Goal: Information Seeking & Learning: Check status

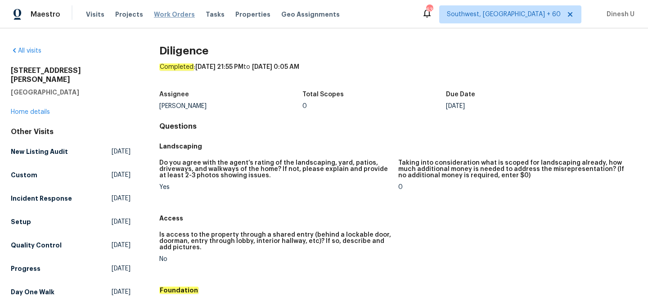
click at [170, 10] on span "Work Orders" at bounding box center [174, 14] width 41 height 9
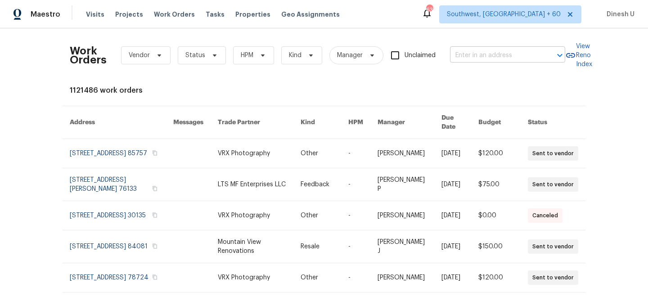
click at [483, 49] on input "text" at bounding box center [495, 56] width 90 height 14
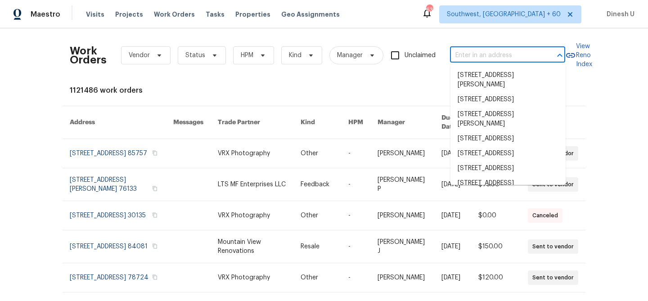
click at [476, 56] on input "text" at bounding box center [495, 56] width 90 height 14
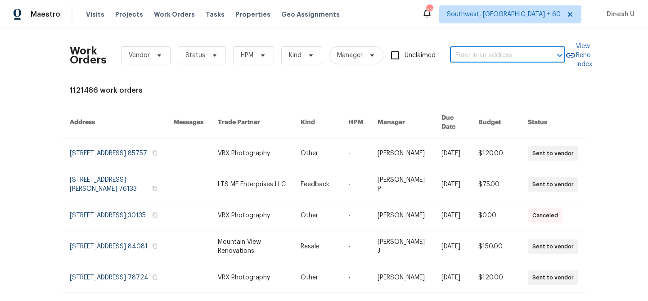
paste input "[STREET_ADDRESS][PERSON_NAME]"
type input "[STREET_ADDRESS][PERSON_NAME]"
click at [462, 82] on li "[STREET_ADDRESS]" at bounding box center [508, 75] width 115 height 15
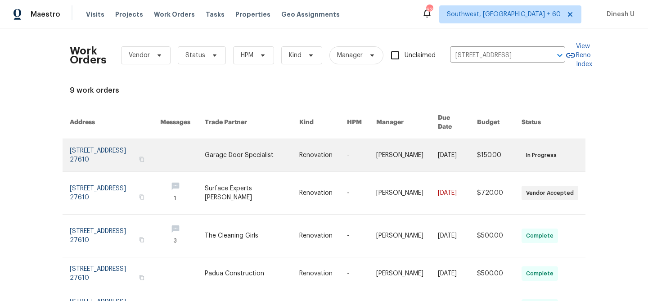
click at [89, 139] on link at bounding box center [115, 155] width 90 height 32
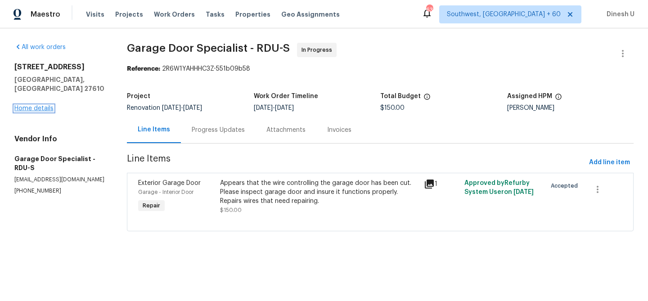
click at [32, 105] on link "Home details" at bounding box center [33, 108] width 39 height 6
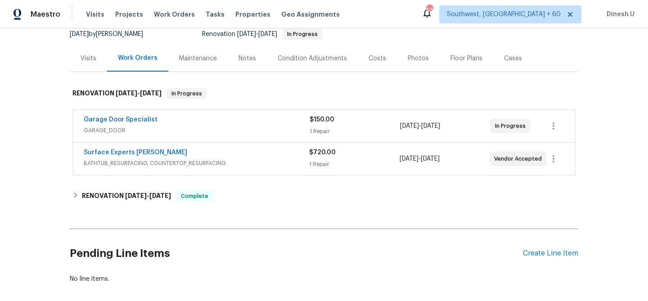
scroll to position [106, 0]
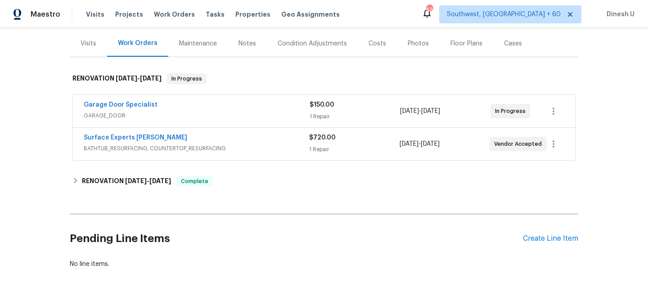
click at [316, 112] on div "$150.00 1 Repair" at bounding box center [355, 111] width 90 height 22
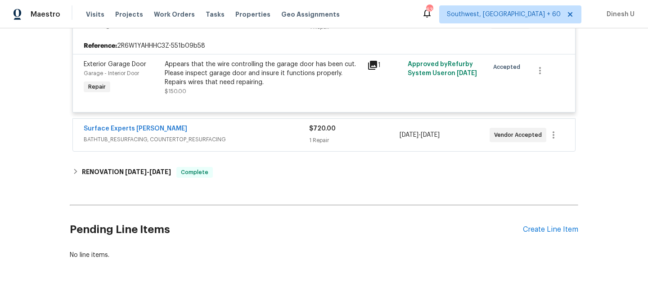
scroll to position [222, 0]
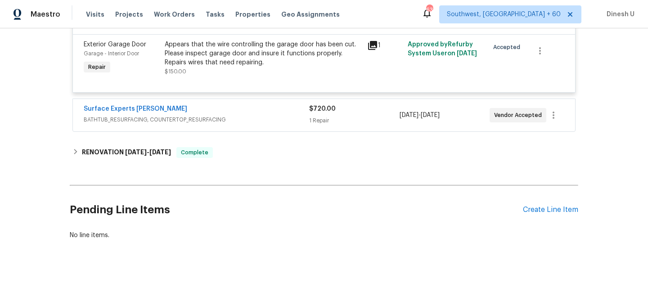
click at [321, 136] on div "Back to all projects [STREET_ADDRESS] 3 Beds | 2 1/2 Baths | Total: 1338 ft² | …" at bounding box center [324, 32] width 509 height 430
click at [318, 119] on div "1 Repair" at bounding box center [354, 120] width 90 height 9
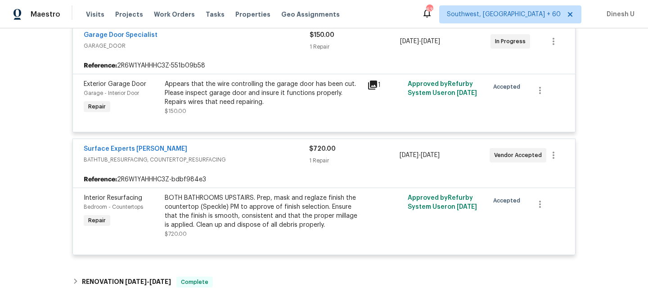
scroll to position [313, 0]
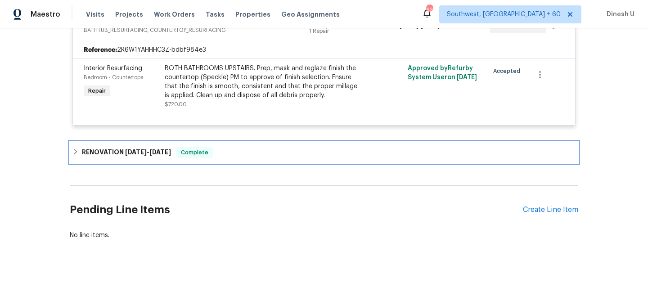
click at [140, 154] on span "[DATE]" at bounding box center [136, 152] width 22 height 6
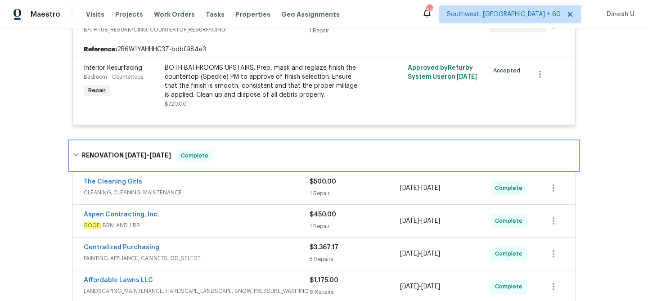
scroll to position [371, 0]
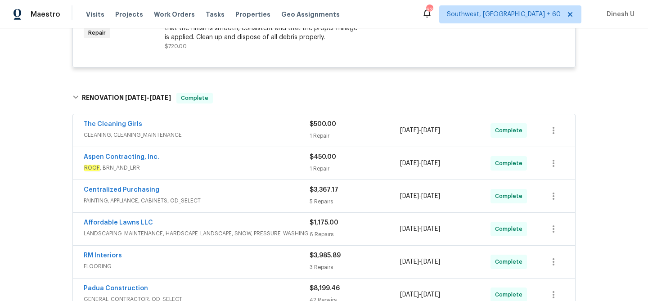
click at [322, 132] on div "1 Repair" at bounding box center [355, 135] width 90 height 9
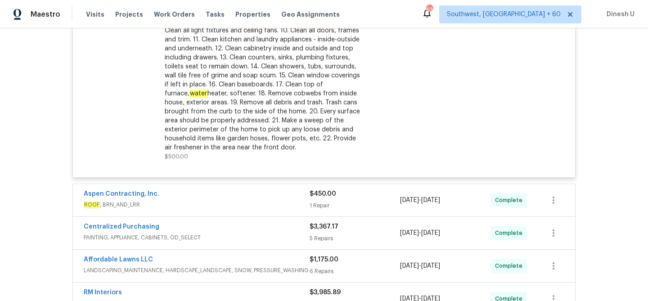
scroll to position [632, 0]
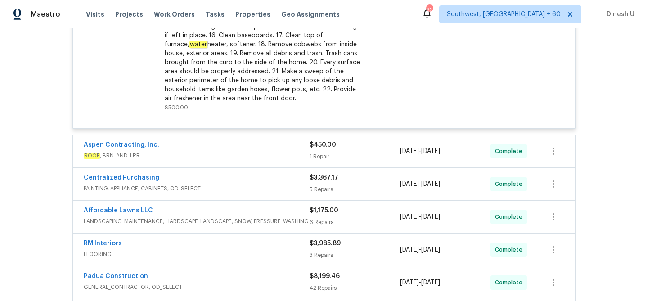
click at [321, 158] on div "1 Repair" at bounding box center [355, 156] width 90 height 9
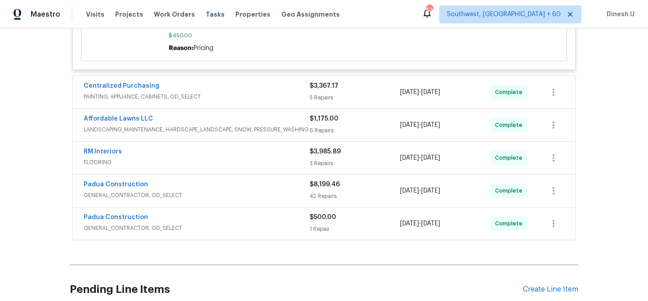
scroll to position [868, 0]
click at [331, 94] on div "5 Repairs" at bounding box center [355, 98] width 90 height 9
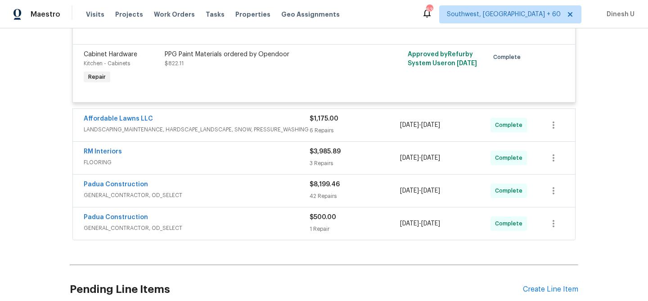
scroll to position [1186, 0]
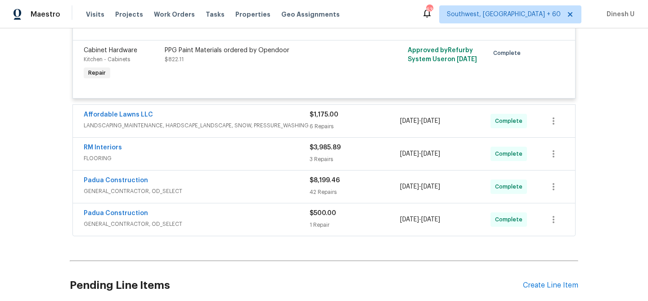
click at [309, 121] on span "LANDSCAPING_MAINTENANCE, HARDSCAPE_LANDSCAPE, SNOW, PRESSURE_WASHING" at bounding box center [197, 125] width 226 height 9
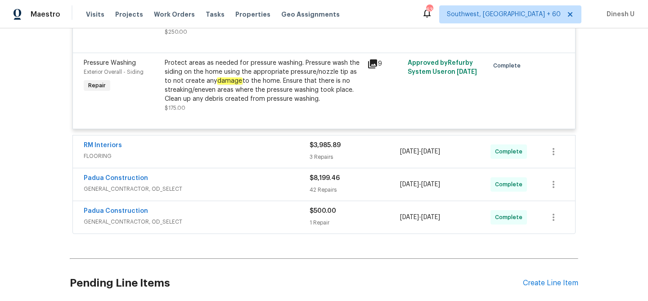
scroll to position [1684, 0]
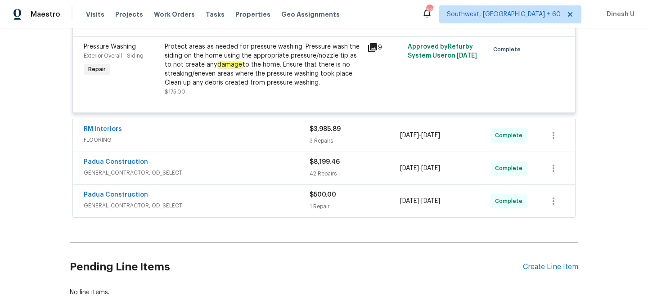
click at [326, 138] on div "3 Repairs" at bounding box center [355, 140] width 90 height 9
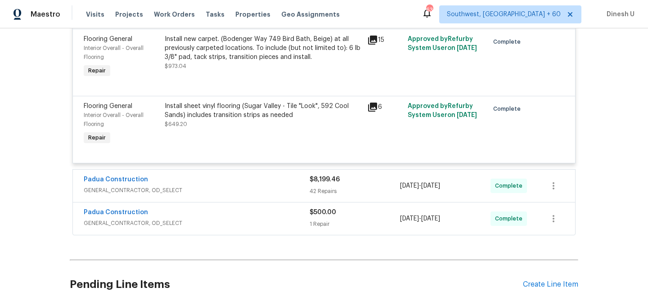
scroll to position [1938, 0]
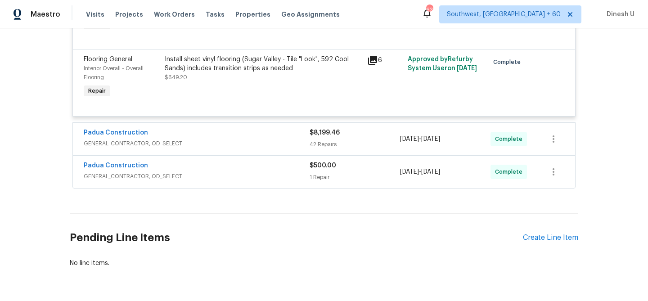
click at [312, 133] on div "$8,199.46 42 Repairs" at bounding box center [355, 139] width 90 height 22
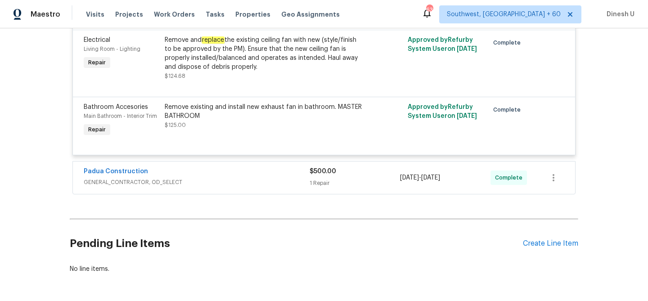
scroll to position [5053, 0]
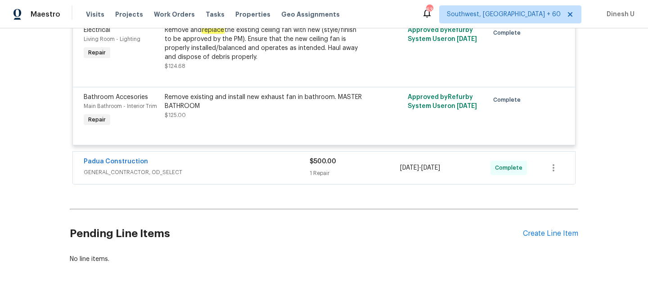
click at [327, 172] on div "Padua Construction GENERAL_CONTRACTOR, OD_SELECT $500.00 1 Repair [DATE] - [DAT…" at bounding box center [324, 168] width 502 height 32
click at [315, 169] on div "Padua Construction GENERAL_CONTRACTOR, OD_SELECT $500.00 1 Repair [DATE] - [DAT…" at bounding box center [324, 168] width 502 height 32
click at [315, 169] on div "1 Repair" at bounding box center [355, 173] width 90 height 9
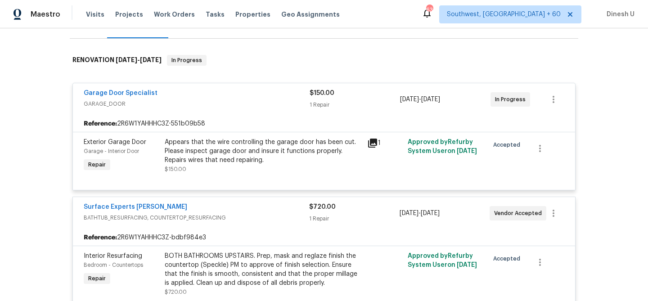
scroll to position [0, 0]
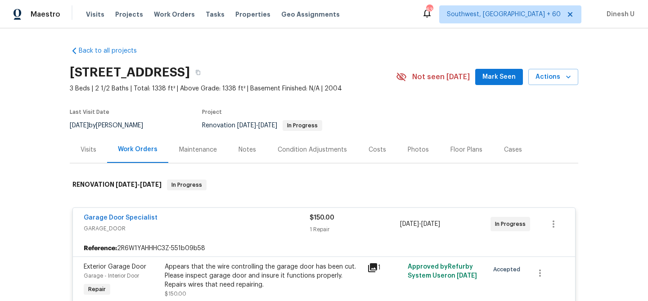
click at [77, 145] on div "Visits" at bounding box center [88, 149] width 37 height 27
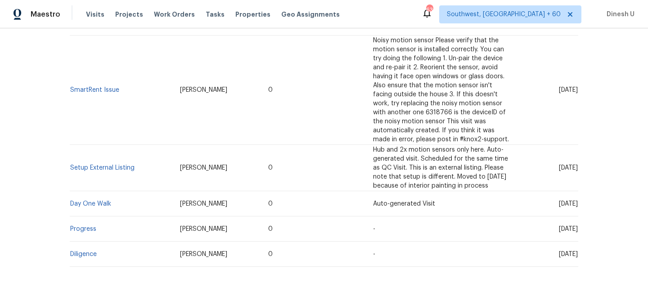
scroll to position [240, 0]
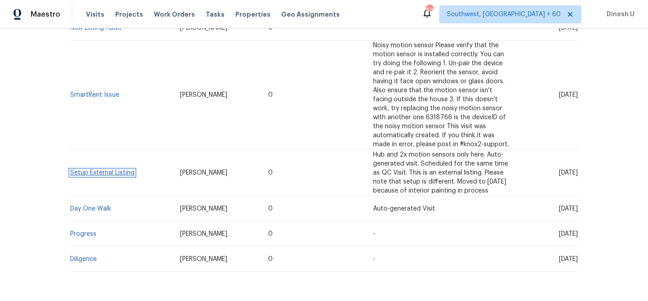
click at [103, 173] on link "Setup External Listing" at bounding box center [102, 173] width 64 height 6
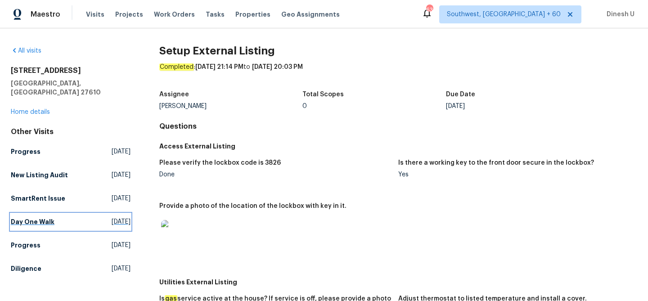
click at [112, 217] on span "[DATE]" at bounding box center [121, 221] width 19 height 9
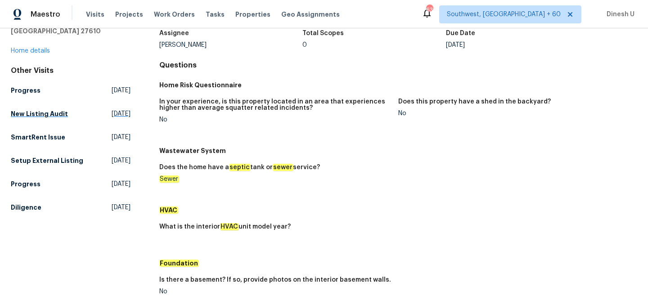
scroll to position [71, 0]
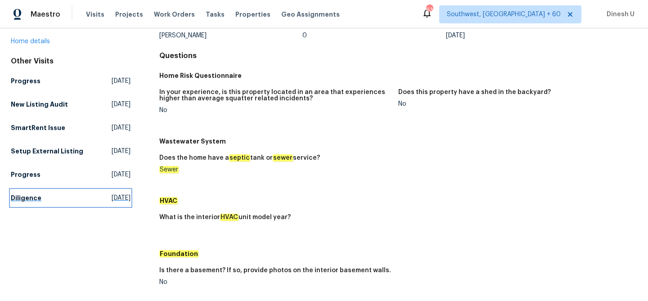
click at [112, 194] on span "[DATE]" at bounding box center [121, 198] width 19 height 9
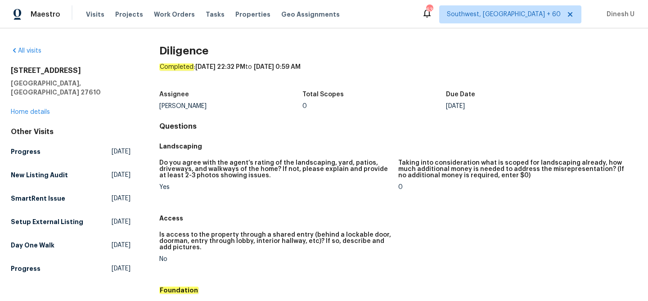
click at [45, 74] on h2 "[STREET_ADDRESS]" at bounding box center [71, 70] width 120 height 9
copy h2 "[STREET_ADDRESS]"
click at [165, 13] on span "Work Orders" at bounding box center [174, 14] width 41 height 9
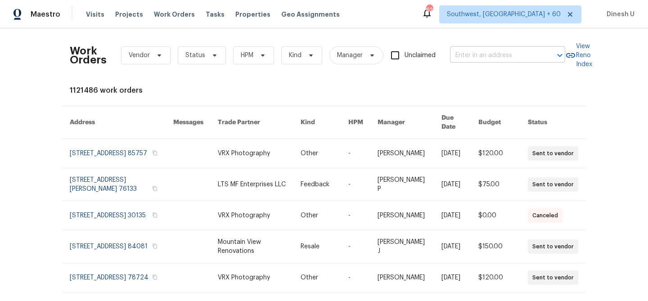
click at [485, 57] on input "text" at bounding box center [495, 56] width 90 height 14
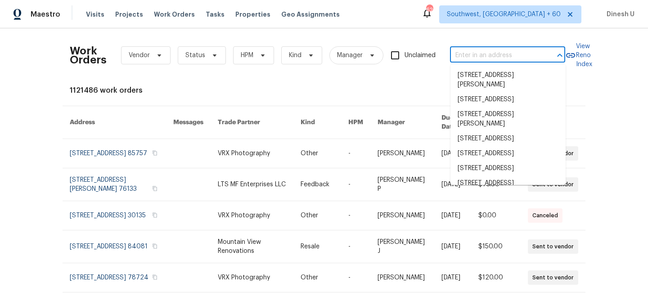
paste input "[STREET_ADDRESS][PERSON_NAME][PERSON_NAME]"
type input "[STREET_ADDRESS][PERSON_NAME][PERSON_NAME]"
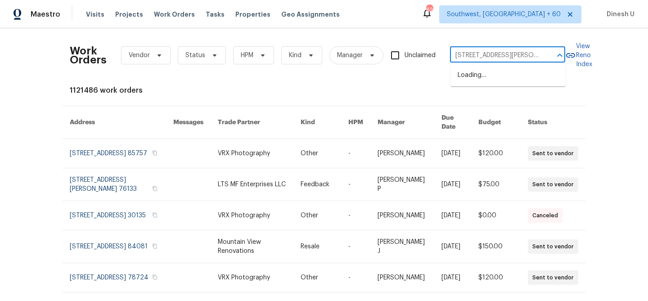
scroll to position [0, 28]
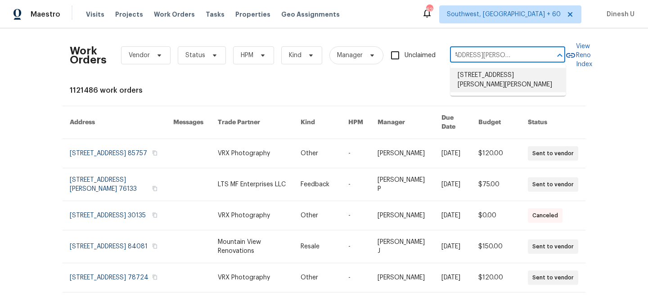
click at [467, 77] on li "[STREET_ADDRESS][PERSON_NAME][PERSON_NAME]" at bounding box center [508, 80] width 115 height 24
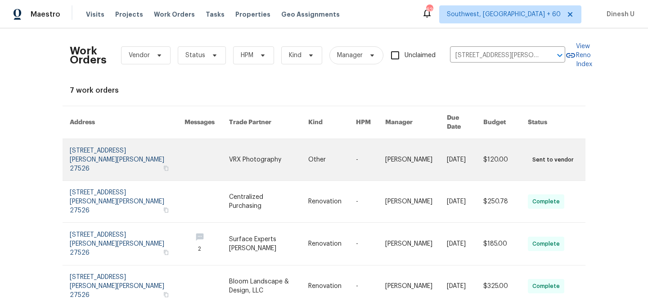
click at [116, 143] on link at bounding box center [127, 159] width 115 height 41
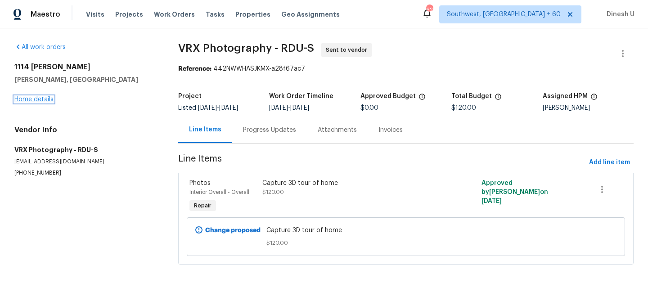
click at [25, 101] on link "Home details" at bounding box center [33, 99] width 39 height 6
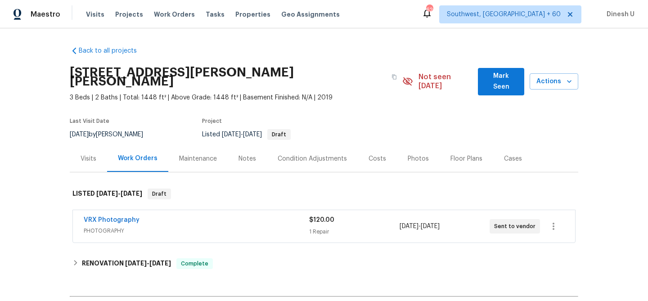
scroll to position [102, 0]
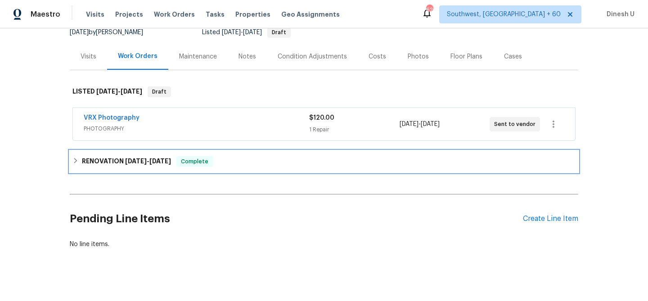
click at [132, 156] on h6 "RENOVATION [DATE] - [DATE]" at bounding box center [126, 161] width 89 height 11
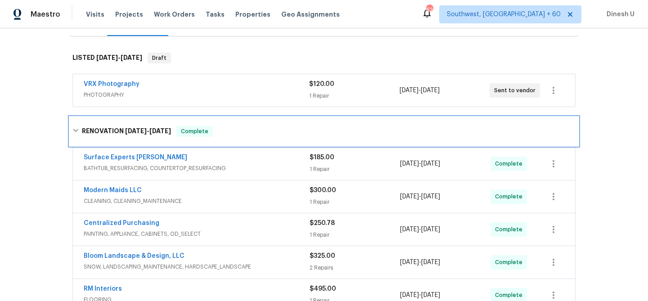
scroll to position [123, 0]
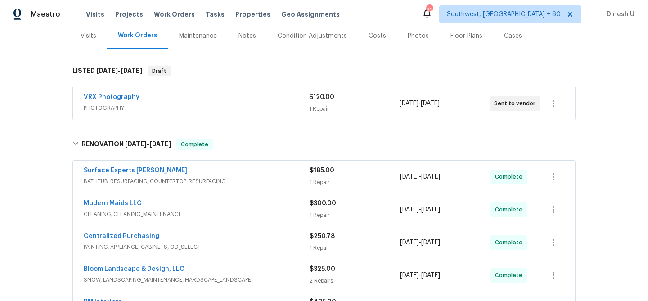
click at [322, 93] on div "$120.00" at bounding box center [354, 97] width 90 height 9
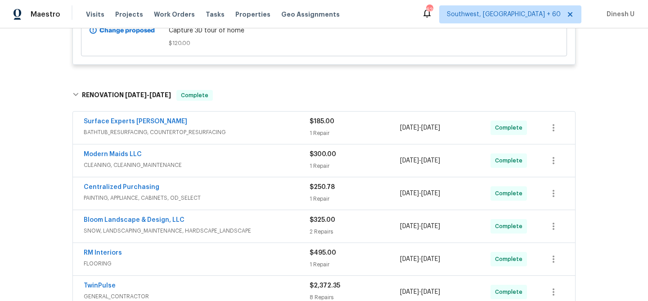
scroll to position [325, 0]
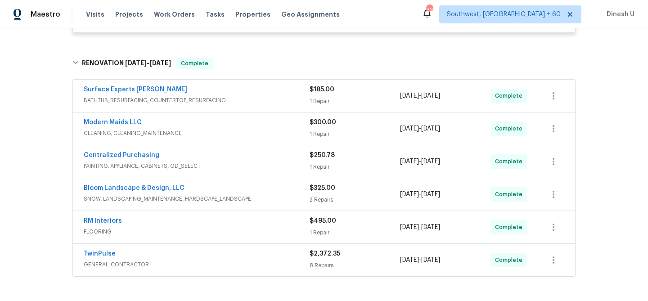
click at [330, 97] on div "1 Repair" at bounding box center [355, 101] width 90 height 9
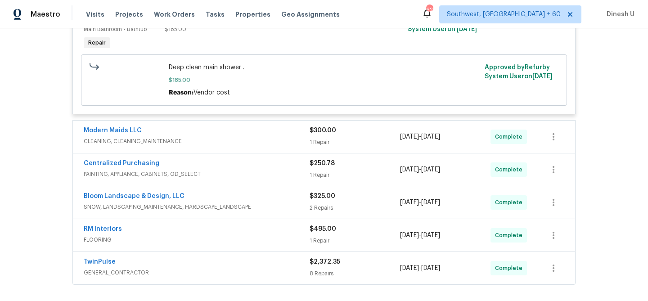
scroll to position [456, 0]
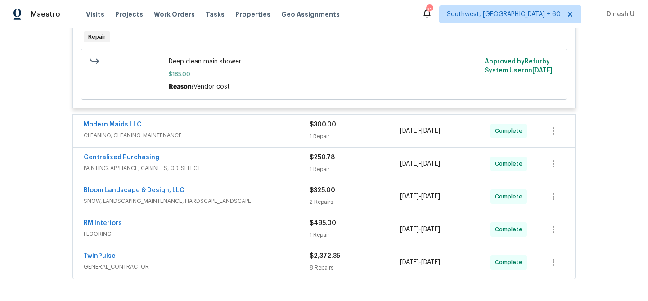
click at [313, 132] on div "1 Repair" at bounding box center [355, 136] width 90 height 9
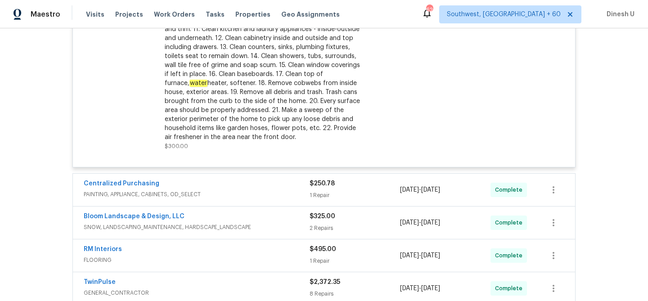
scroll to position [729, 0]
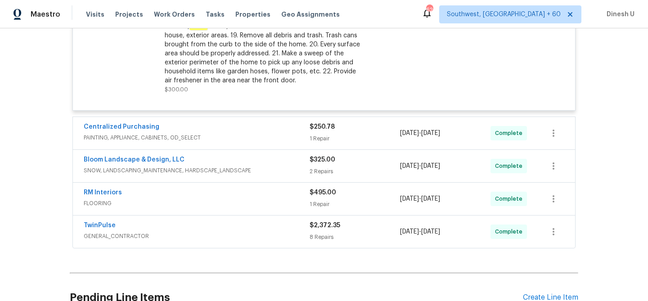
click at [324, 134] on div "1 Repair" at bounding box center [355, 138] width 90 height 9
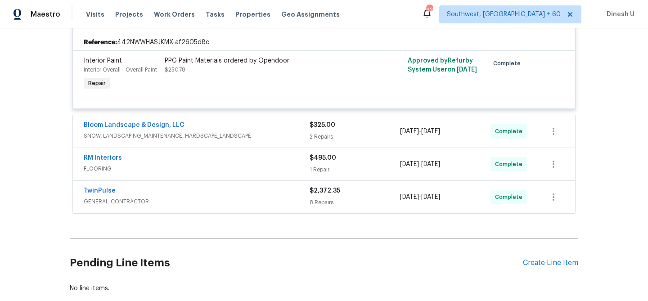
scroll to position [847, 0]
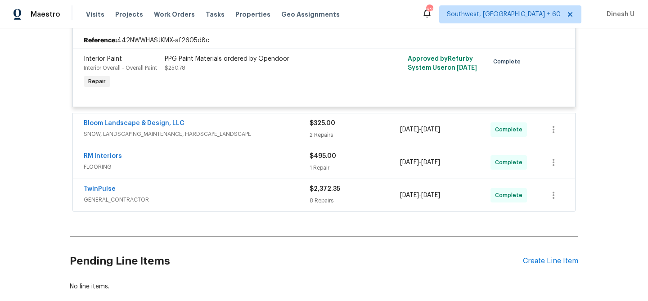
click at [308, 130] on span "SNOW, LANDSCAPING_MAINTENANCE, HARDSCAPE_LANDSCAPE" at bounding box center [197, 134] width 226 height 9
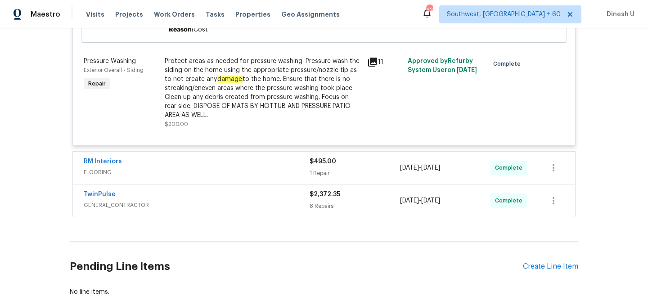
scroll to position [1152, 0]
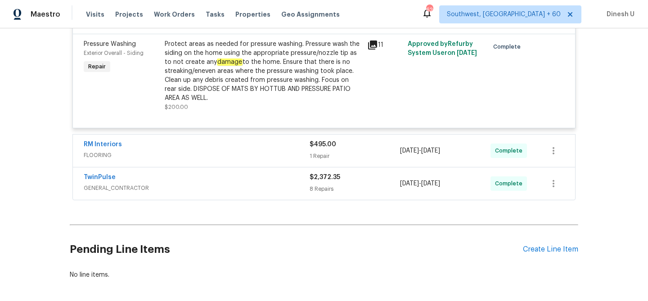
click at [314, 155] on div "1 Repair" at bounding box center [355, 156] width 90 height 9
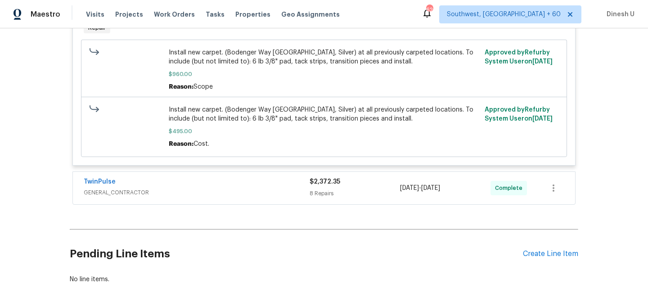
scroll to position [1390, 0]
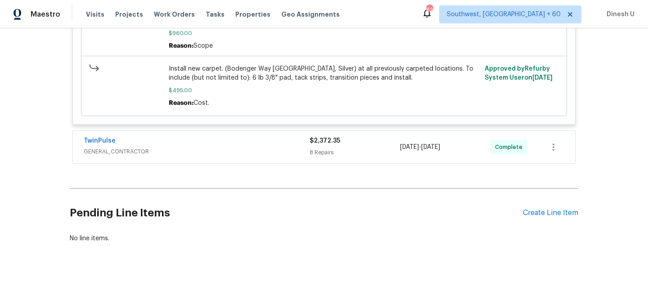
click at [316, 153] on div "8 Repairs" at bounding box center [355, 152] width 90 height 9
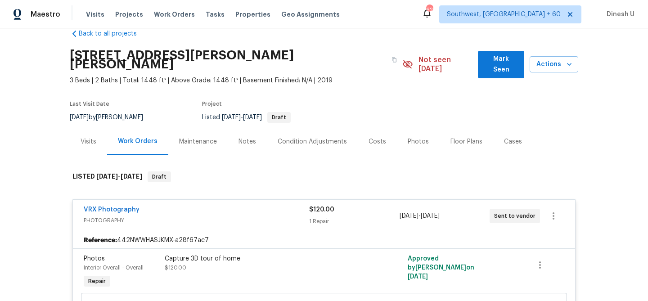
scroll to position [0, 0]
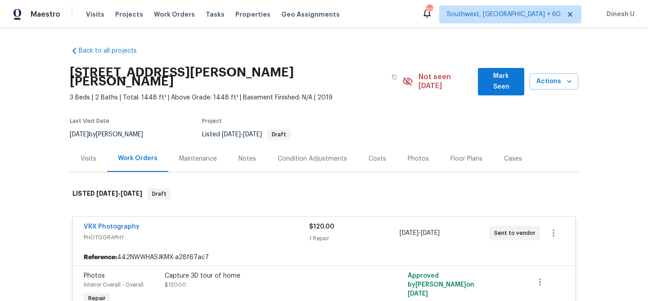
click at [82, 154] on div "Visits" at bounding box center [89, 158] width 16 height 9
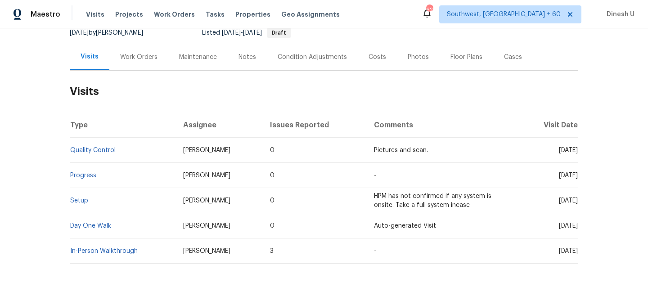
scroll to position [117, 0]
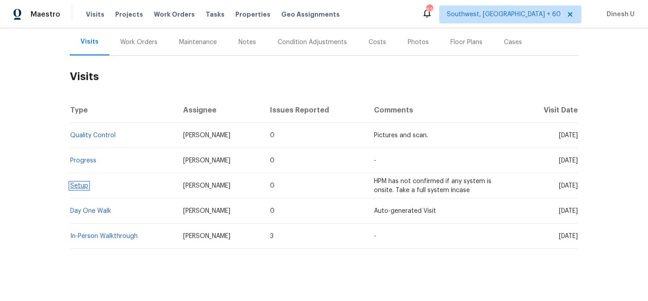
click at [81, 183] on link "Setup" at bounding box center [79, 186] width 18 height 6
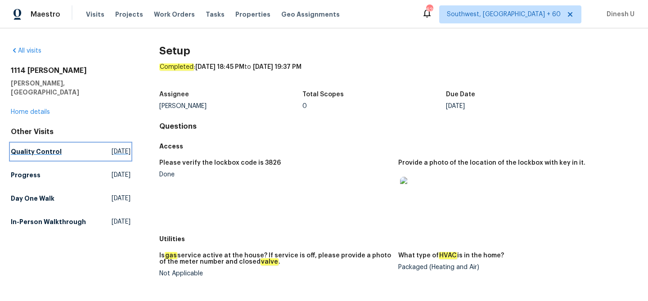
click at [112, 147] on span "[DATE]" at bounding box center [121, 151] width 19 height 9
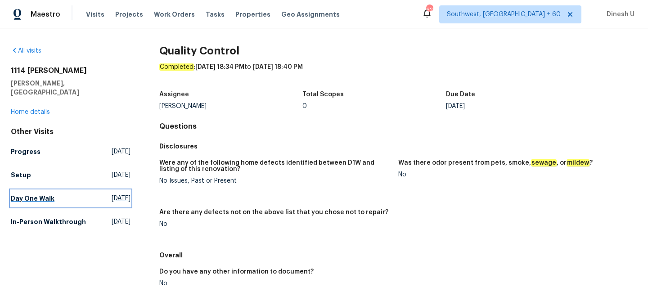
click at [117, 190] on link "Day One Walk [DATE]" at bounding box center [71, 198] width 120 height 16
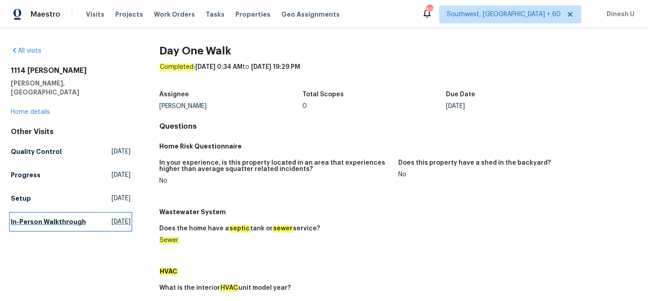
click at [112, 217] on span "[DATE]" at bounding box center [121, 221] width 19 height 9
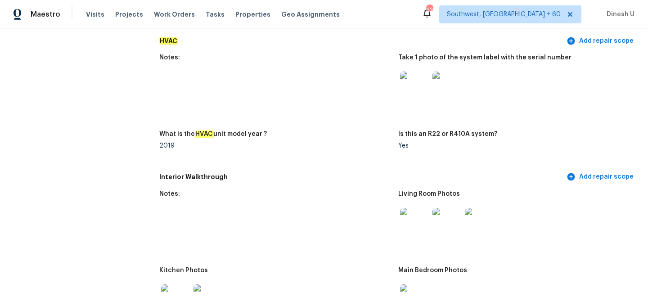
scroll to position [736, 0]
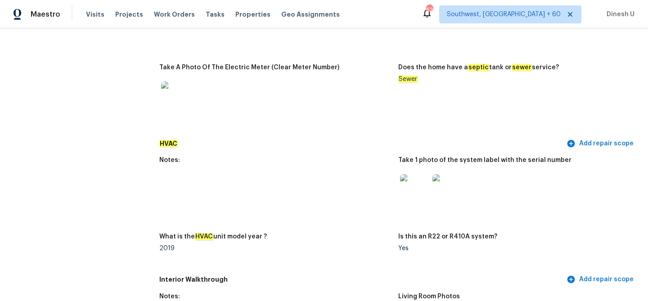
click at [412, 184] on img at bounding box center [414, 188] width 29 height 29
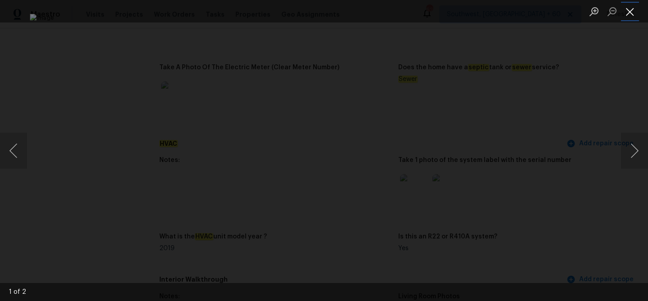
click at [625, 12] on button "Close lightbox" at bounding box center [630, 12] width 18 height 16
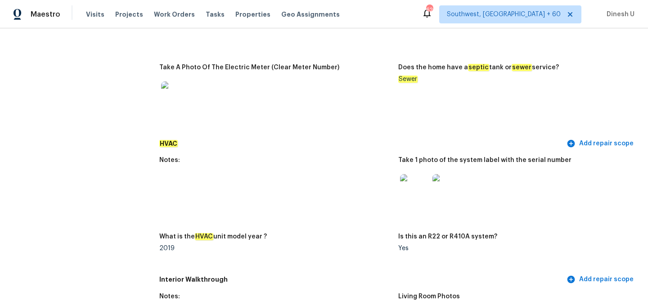
click at [452, 178] on img at bounding box center [447, 188] width 29 height 29
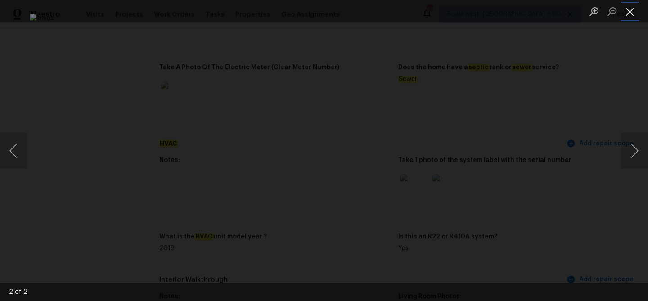
click at [629, 11] on button "Close lightbox" at bounding box center [630, 12] width 18 height 16
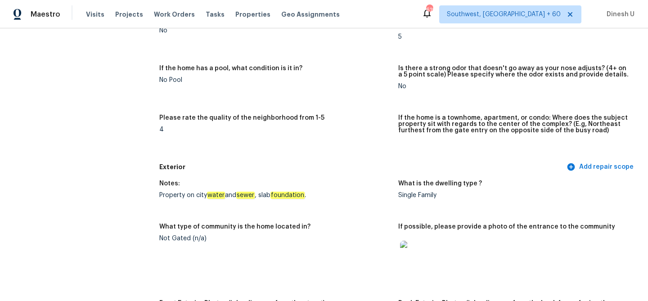
scroll to position [0, 0]
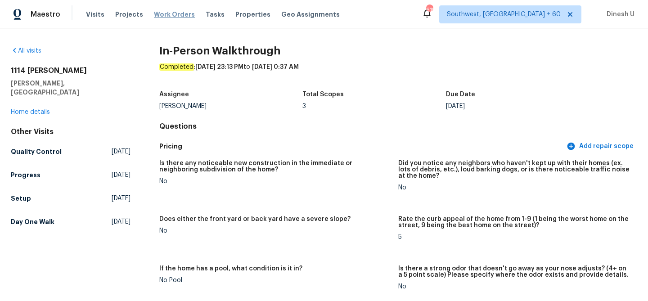
click at [156, 14] on span "Work Orders" at bounding box center [174, 14] width 41 height 9
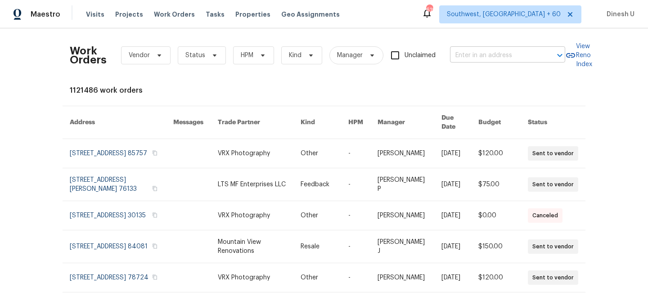
click at [487, 56] on input "text" at bounding box center [495, 56] width 90 height 14
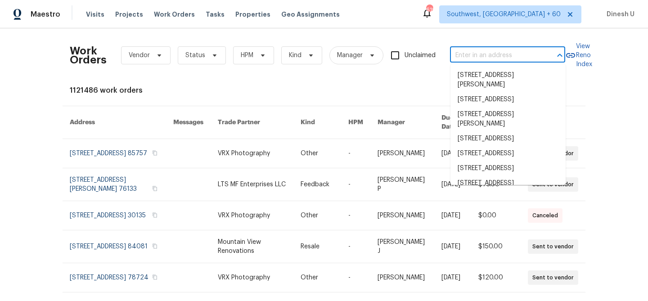
paste input "[STREET_ADDRESS]"
type input "[STREET_ADDRESS]"
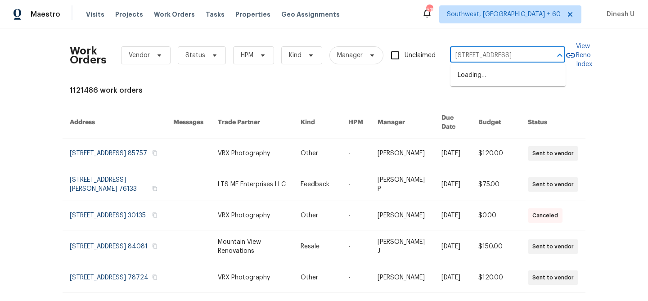
scroll to position [0, 5]
click at [474, 80] on li "[STREET_ADDRESS]" at bounding box center [508, 75] width 115 height 15
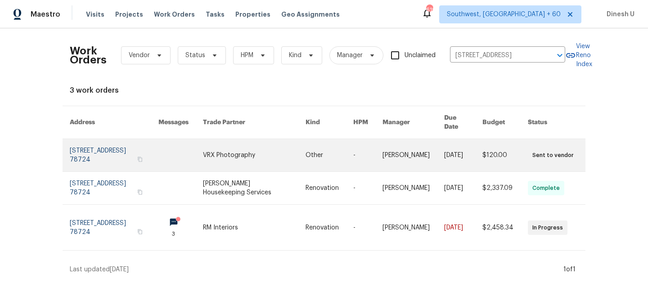
click at [115, 141] on link at bounding box center [114, 155] width 89 height 32
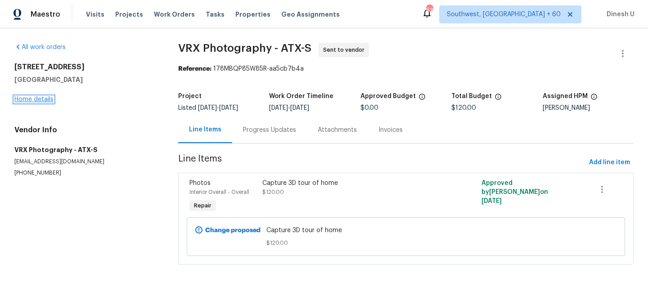
click at [38, 100] on link "Home details" at bounding box center [33, 99] width 39 height 6
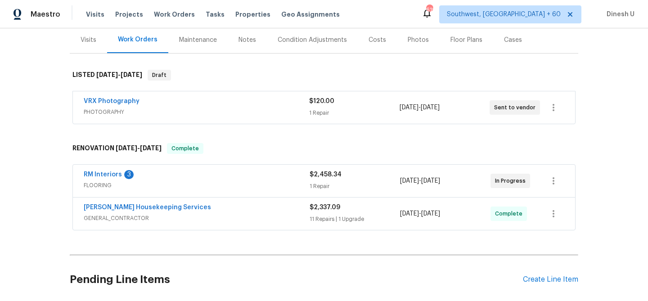
scroll to position [117, 0]
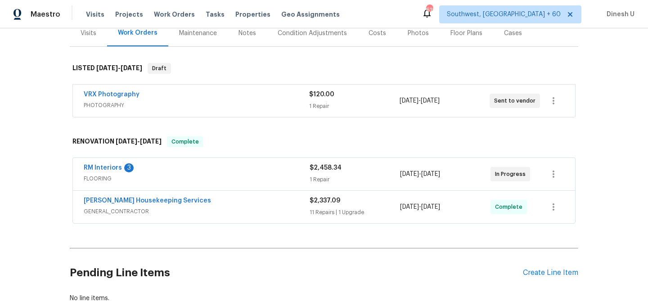
click at [326, 106] on div "1 Repair" at bounding box center [354, 106] width 90 height 9
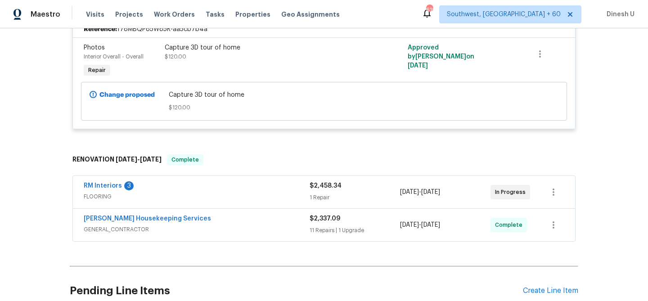
scroll to position [265, 0]
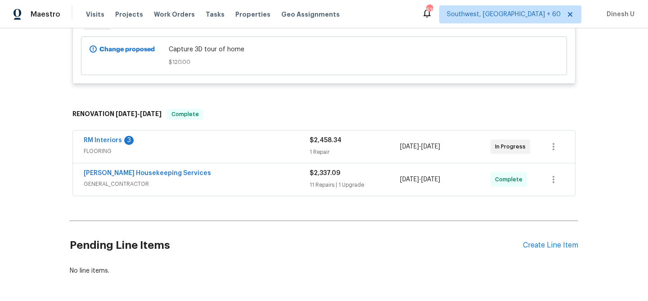
click at [320, 156] on div "1 Repair" at bounding box center [355, 152] width 90 height 9
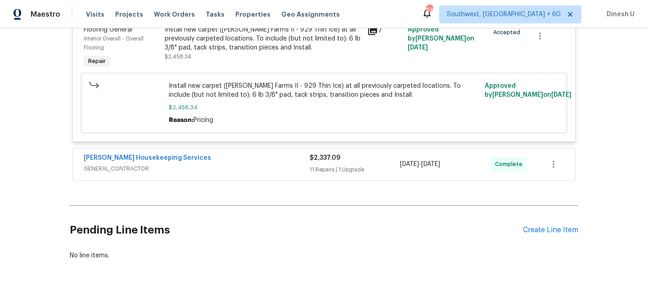
scroll to position [448, 0]
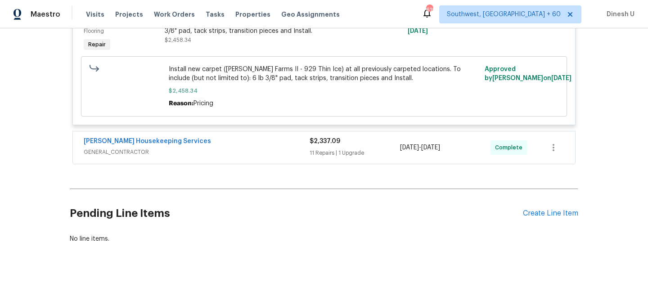
click at [332, 152] on div "11 Repairs | 1 Upgrade" at bounding box center [355, 153] width 90 height 9
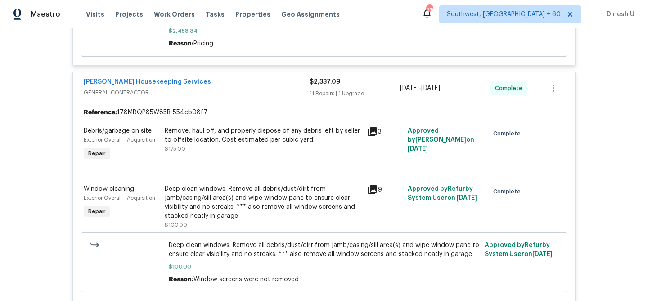
scroll to position [0, 0]
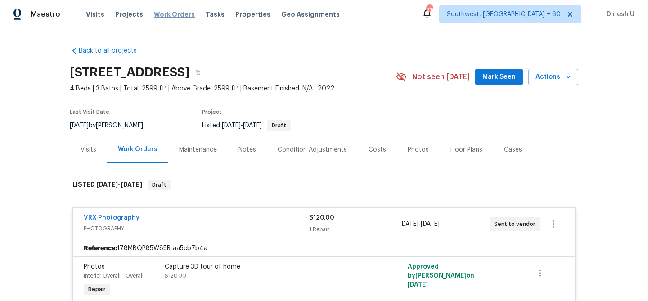
click at [177, 10] on span "Work Orders" at bounding box center [174, 14] width 41 height 9
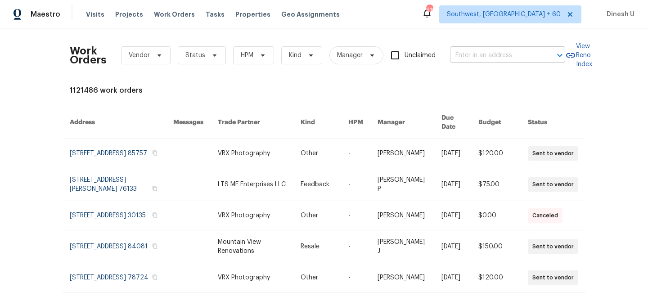
click at [464, 57] on input "text" at bounding box center [495, 56] width 90 height 14
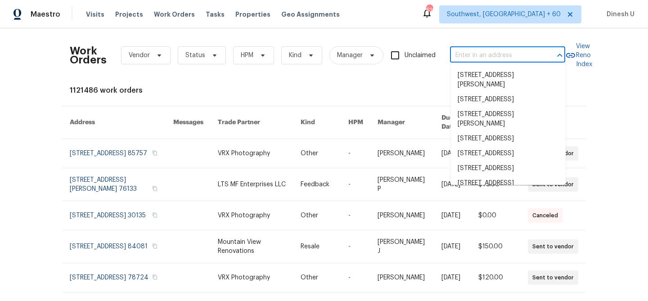
paste input "[STREET_ADDRESS][PERSON_NAME]"
type input "[STREET_ADDRESS][PERSON_NAME]"
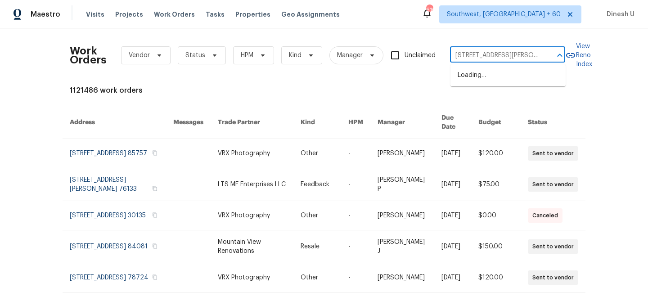
scroll to position [0, 23]
click at [460, 75] on li "[STREET_ADDRESS]" at bounding box center [508, 75] width 115 height 15
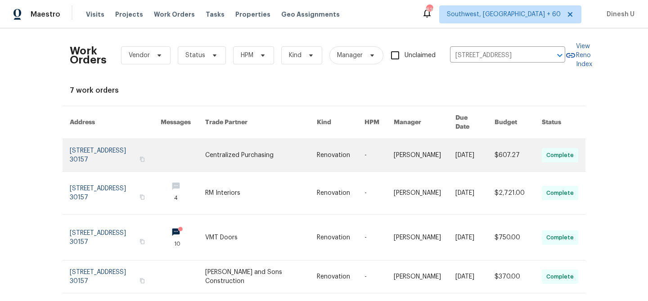
click at [91, 141] on link at bounding box center [115, 155] width 91 height 32
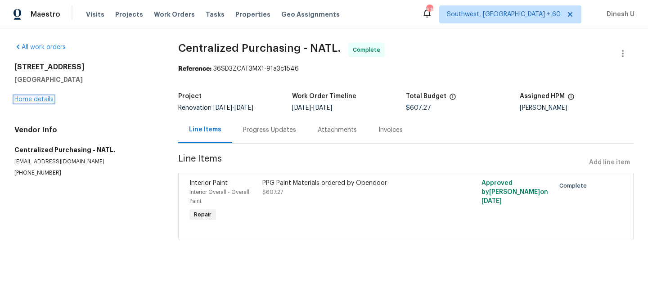
click at [37, 98] on link "Home details" at bounding box center [33, 99] width 39 height 6
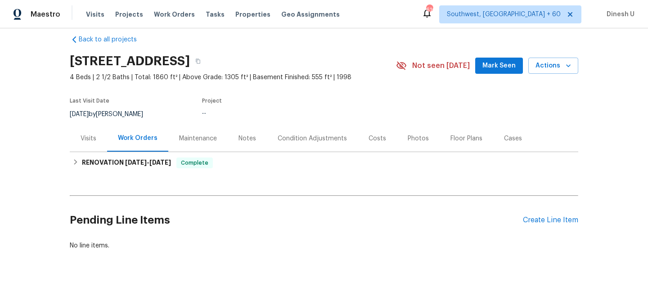
scroll to position [22, 0]
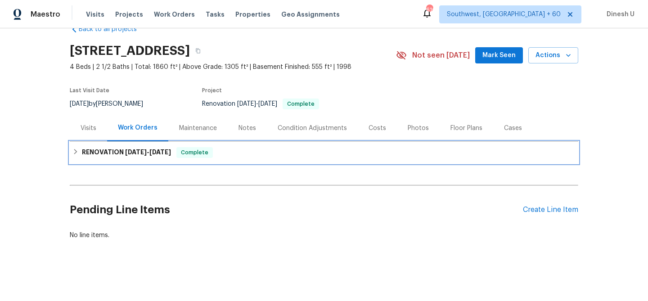
click at [145, 145] on div "RENOVATION [DATE] - [DATE] Complete" at bounding box center [324, 153] width 509 height 22
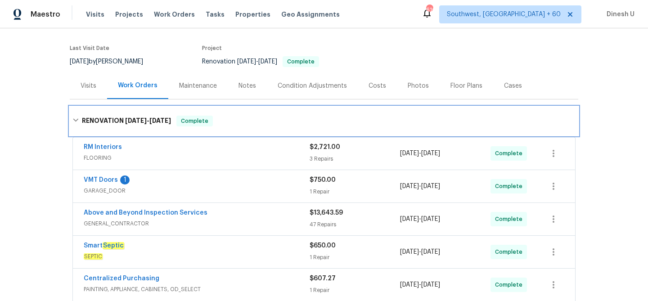
scroll to position [0, 0]
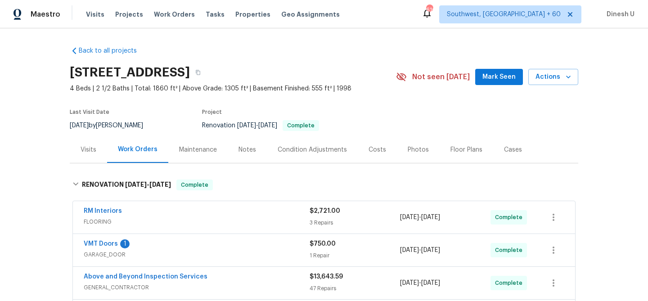
click at [172, 20] on div "Visits Projects Work Orders Tasks Properties Geo Assignments" at bounding box center [218, 14] width 265 height 18
click at [167, 14] on span "Work Orders" at bounding box center [174, 14] width 41 height 9
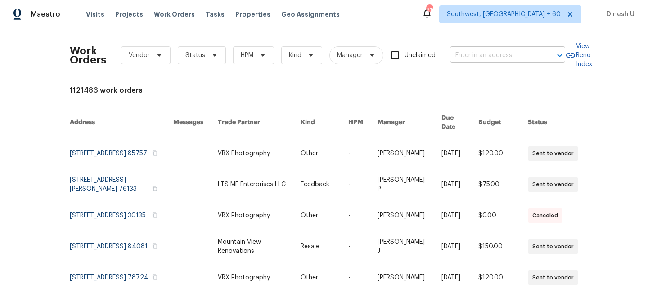
click at [485, 49] on input "text" at bounding box center [495, 56] width 90 height 14
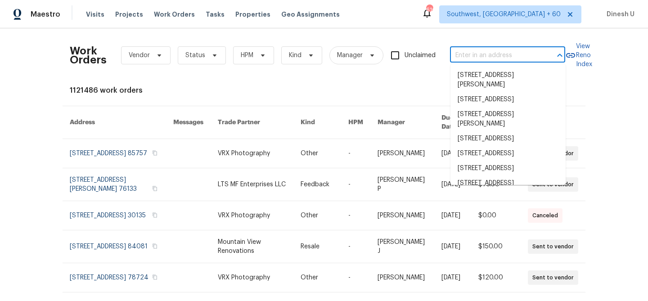
paste input "[STREET_ADDRESS][PERSON_NAME]"
type input "[STREET_ADDRESS][PERSON_NAME]"
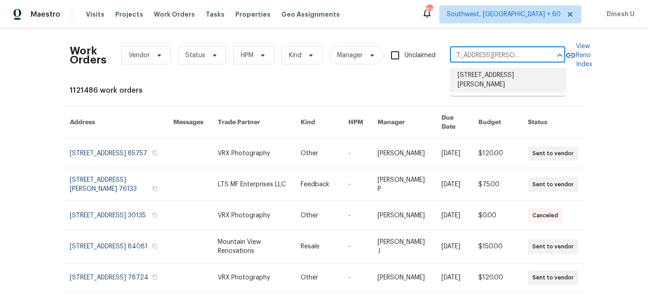
click at [477, 78] on li "[STREET_ADDRESS][PERSON_NAME]" at bounding box center [508, 80] width 115 height 24
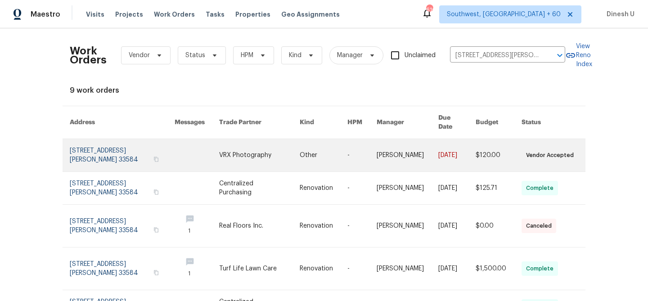
click at [119, 139] on link at bounding box center [122, 155] width 105 height 32
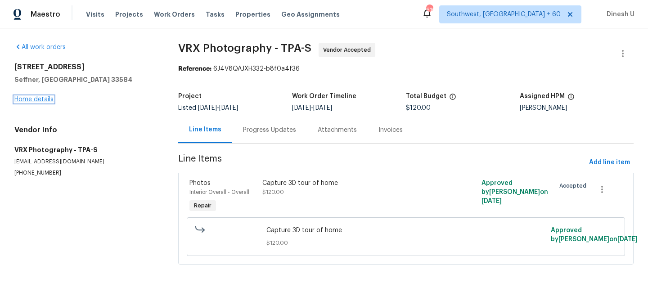
click at [44, 99] on link "Home details" at bounding box center [33, 99] width 39 height 6
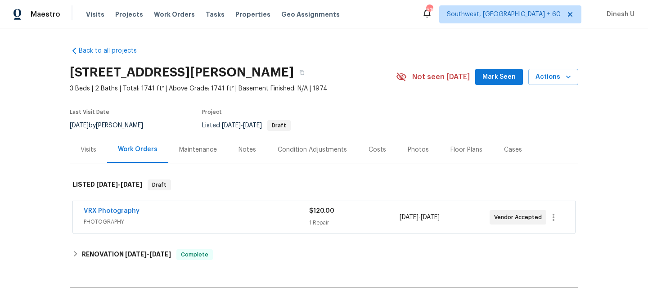
scroll to position [91, 0]
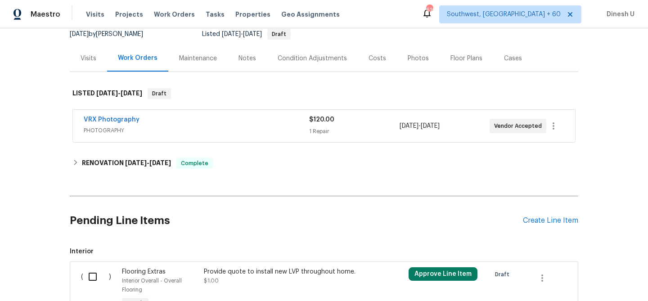
click at [315, 126] on div "$120.00 1 Repair" at bounding box center [354, 126] width 90 height 22
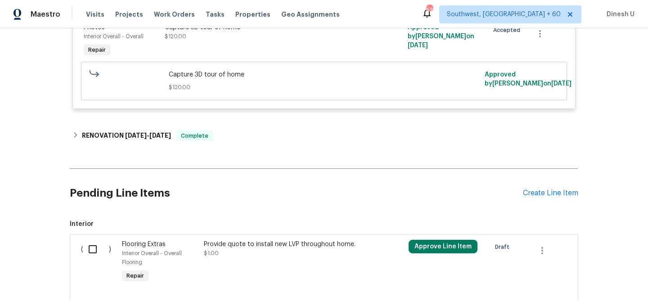
scroll to position [255, 0]
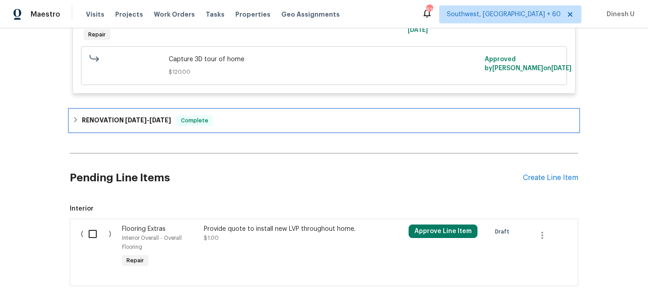
click at [165, 119] on span "[DATE]" at bounding box center [160, 120] width 22 height 6
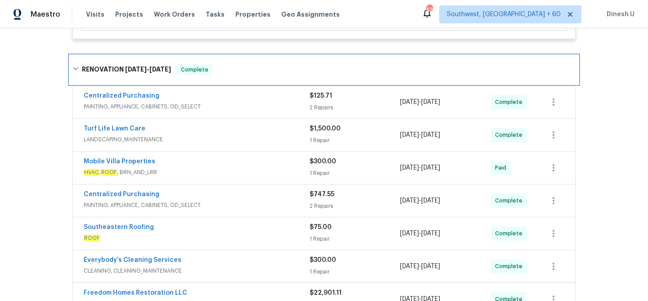
scroll to position [299, 0]
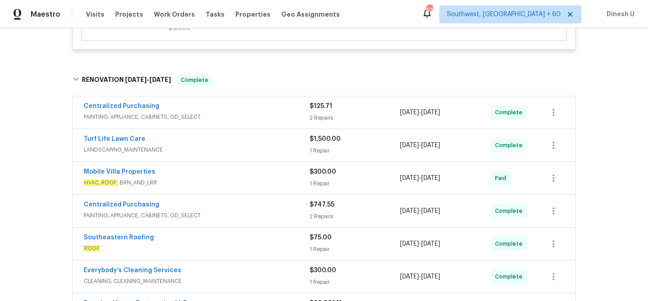
click at [310, 117] on div "2 Repairs" at bounding box center [355, 117] width 90 height 9
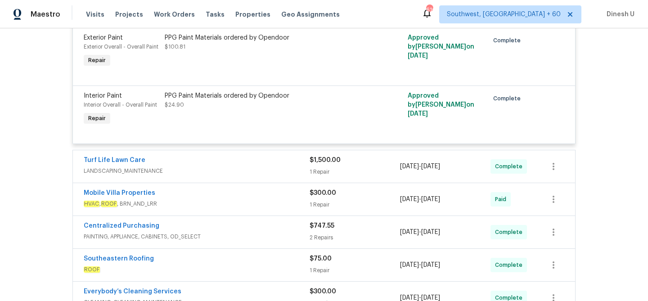
scroll to position [435, 0]
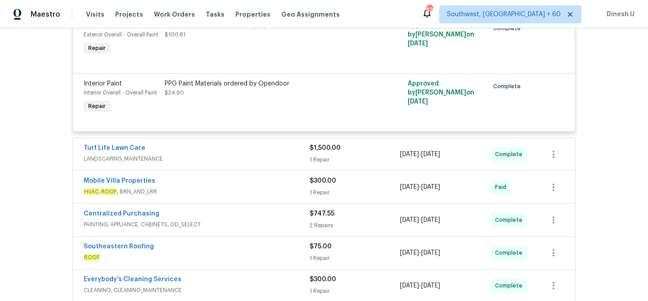
click at [319, 153] on div "$1,500.00" at bounding box center [355, 148] width 90 height 9
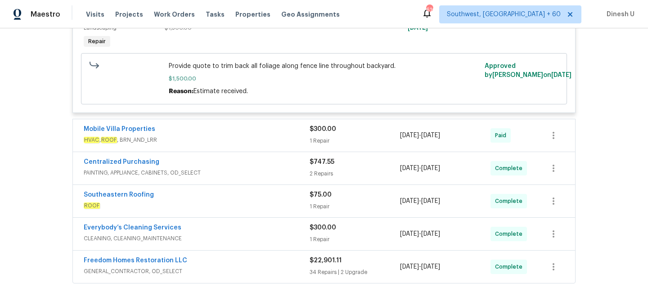
scroll to position [637, 0]
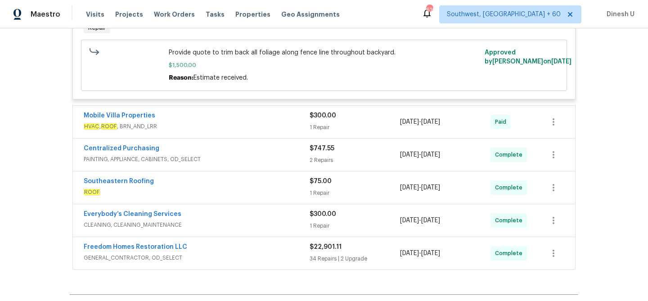
click at [324, 132] on div "1 Repair" at bounding box center [355, 127] width 90 height 9
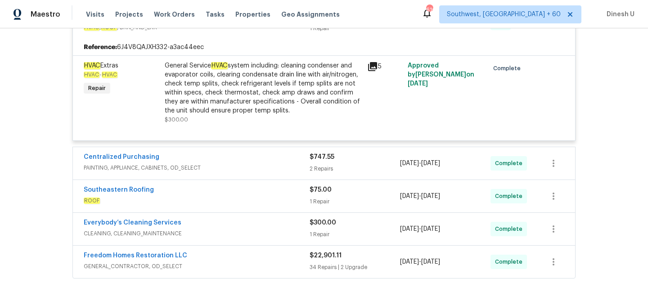
scroll to position [769, 0]
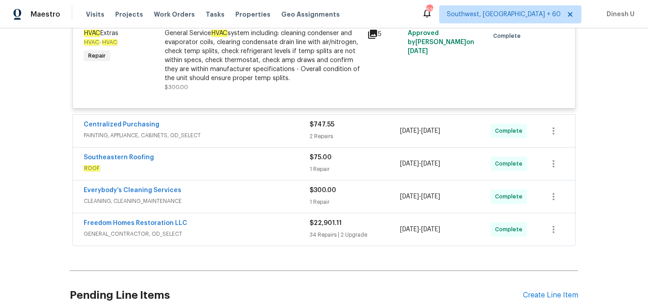
click at [313, 135] on div "2 Repairs" at bounding box center [355, 136] width 90 height 9
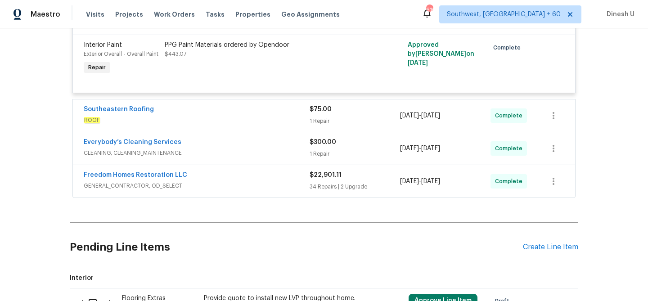
scroll to position [972, 0]
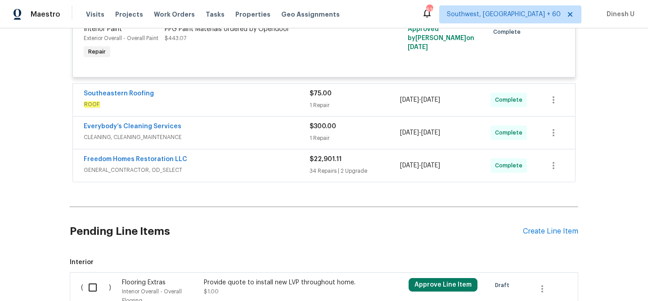
click at [316, 109] on div "1 Repair" at bounding box center [355, 105] width 90 height 9
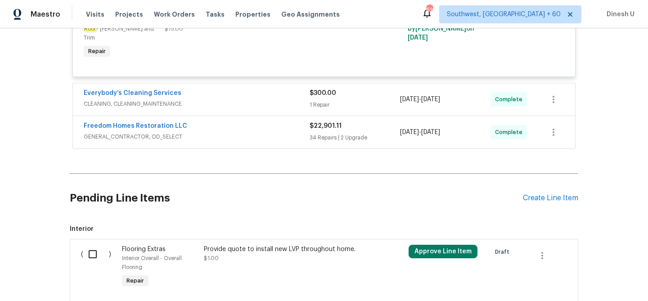
scroll to position [1123, 0]
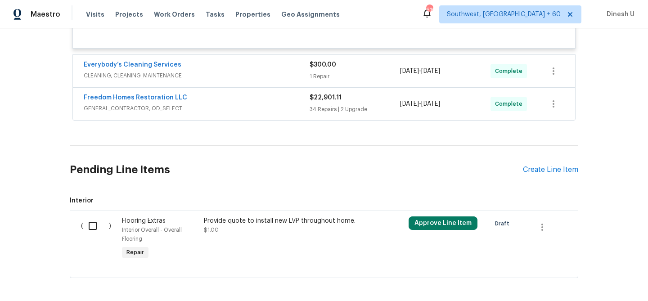
click at [313, 72] on div "1 Repair" at bounding box center [355, 76] width 90 height 9
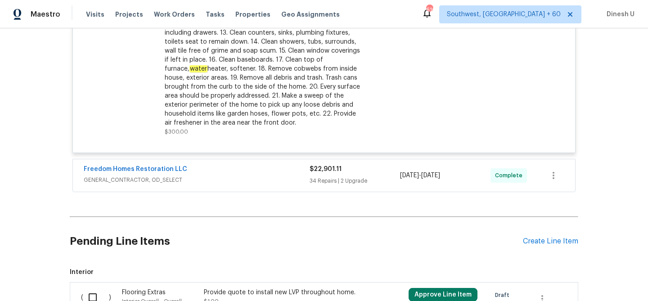
scroll to position [1299, 0]
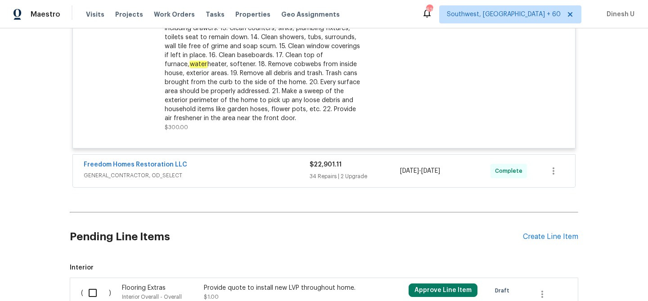
click at [305, 171] on span "GENERAL_CONTRACTOR, OD_SELECT" at bounding box center [197, 175] width 226 height 9
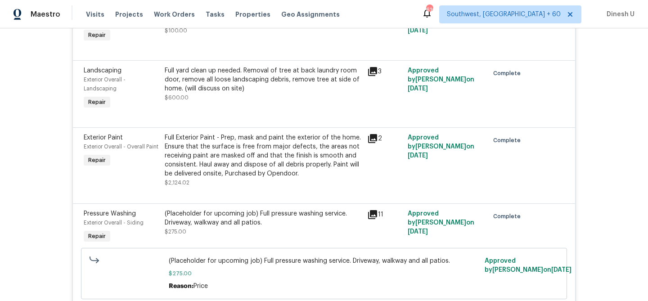
scroll to position [2346, 0]
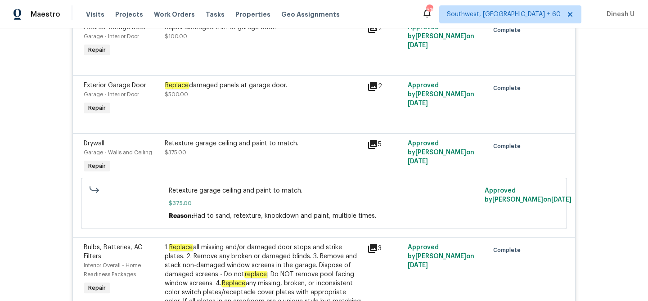
click at [266, 95] on div "Exterior Garage Door Garage - Interior Door Repair Replace damaged panels at ga…" at bounding box center [324, 104] width 502 height 58
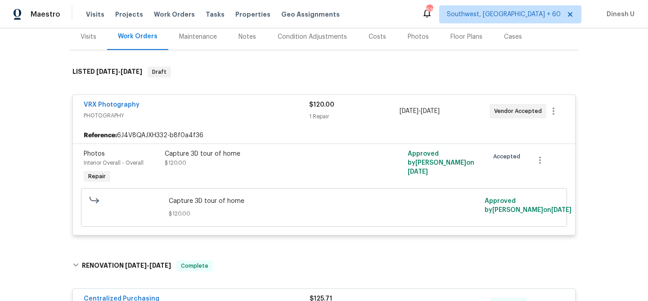
scroll to position [0, 0]
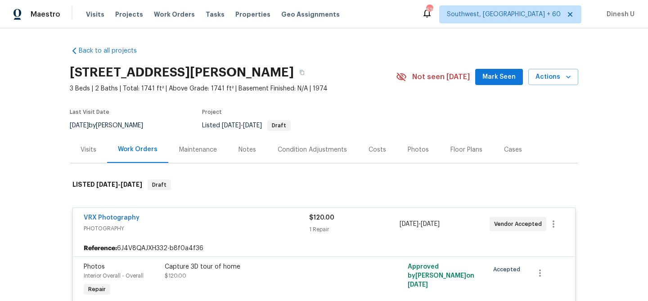
click at [82, 149] on div "Visits" at bounding box center [89, 149] width 16 height 9
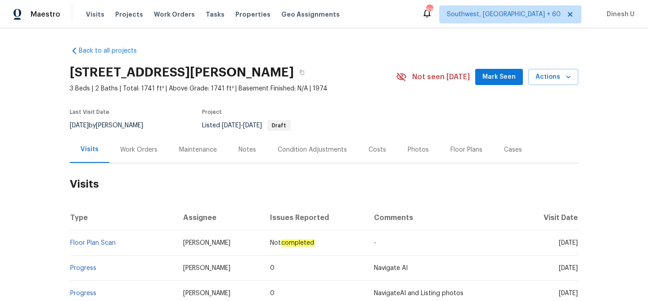
click at [145, 70] on h2 "[STREET_ADDRESS][PERSON_NAME]" at bounding box center [182, 72] width 224 height 9
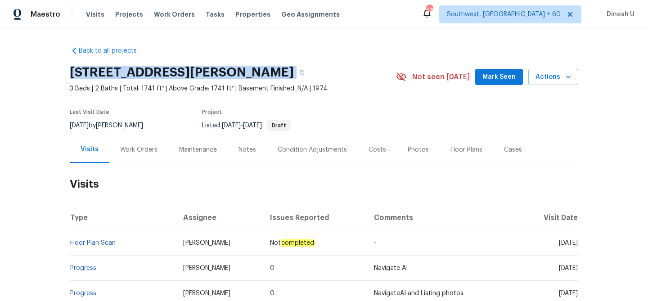
copy div "[STREET_ADDRESS][PERSON_NAME]"
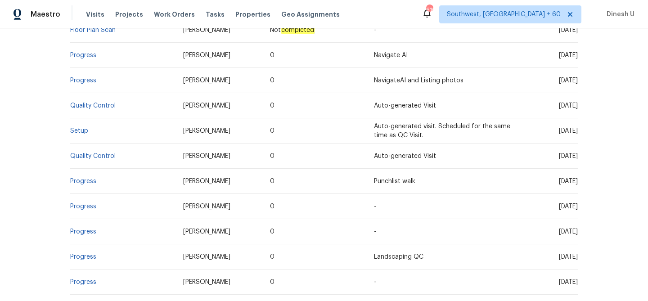
scroll to position [186, 0]
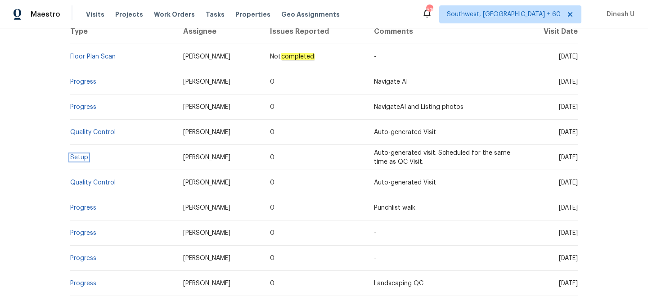
click at [78, 158] on link "Setup" at bounding box center [79, 157] width 18 height 6
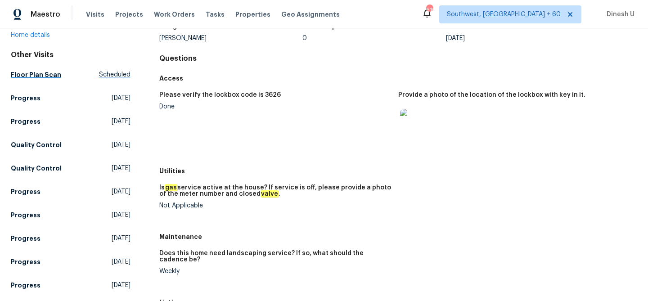
scroll to position [70, 0]
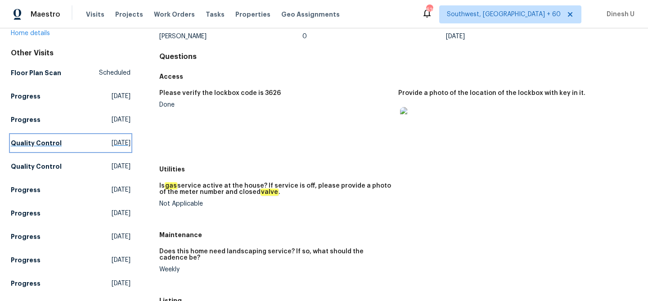
click at [112, 142] on span "[DATE]" at bounding box center [121, 143] width 19 height 9
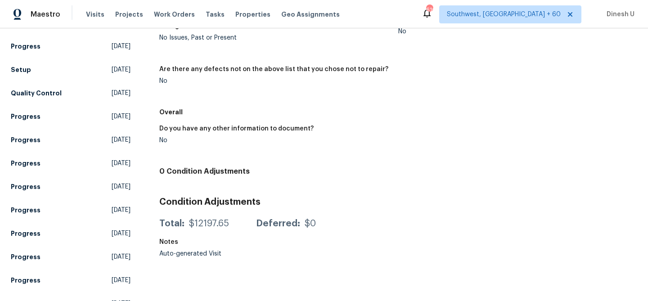
scroll to position [102, 0]
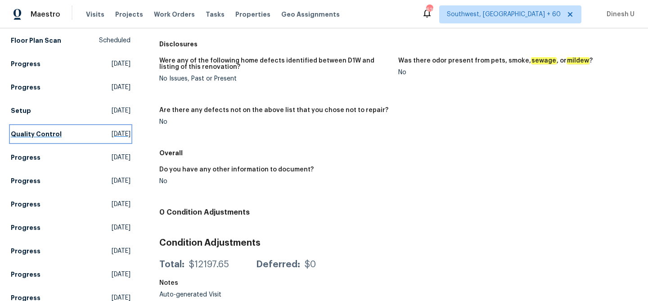
click at [119, 132] on span "[DATE]" at bounding box center [121, 134] width 19 height 9
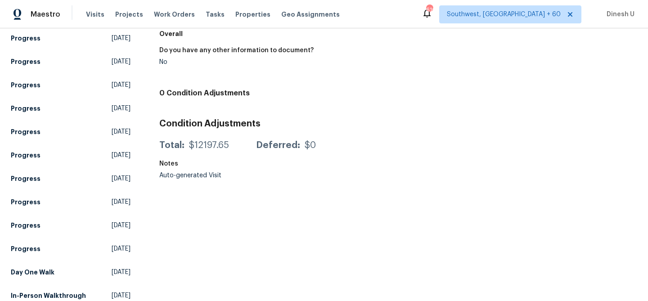
scroll to position [240, 0]
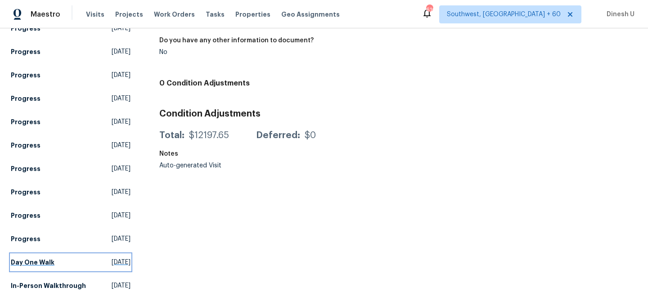
click at [112, 258] on span "[DATE]" at bounding box center [121, 262] width 19 height 9
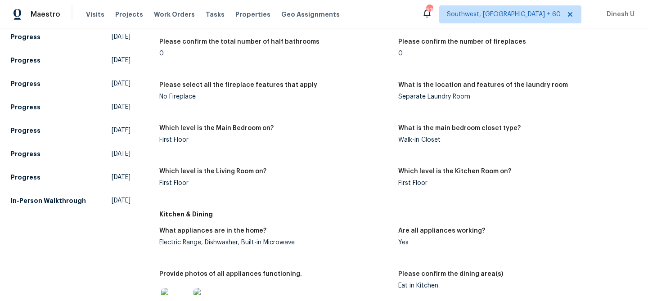
scroll to position [300, 0]
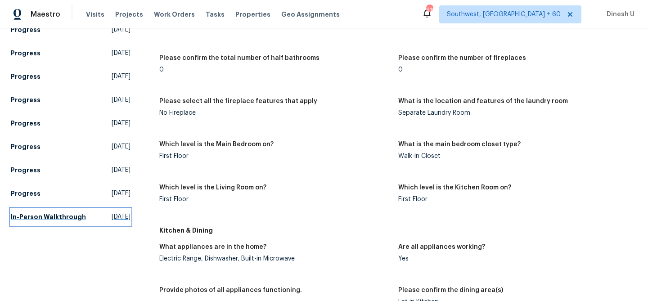
click at [100, 210] on link "In-Person Walkthrough [DATE]" at bounding box center [71, 217] width 120 height 16
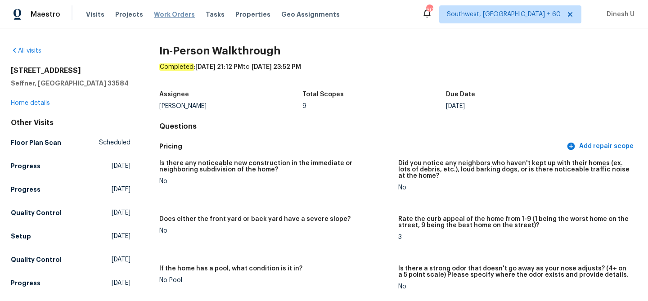
click at [174, 14] on span "Work Orders" at bounding box center [174, 14] width 41 height 9
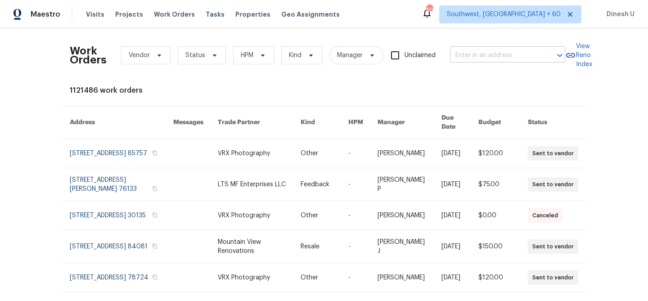
click at [482, 58] on input "text" at bounding box center [495, 56] width 90 height 14
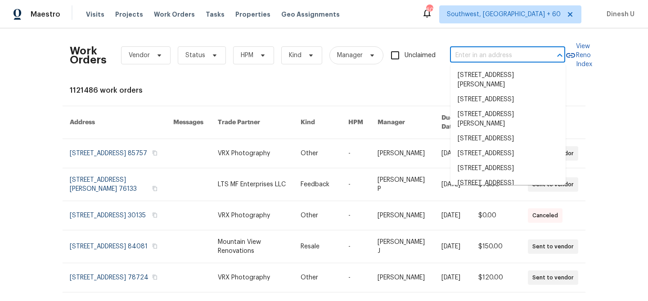
paste input "[STREET_ADDRESS][PERSON_NAME]"
type input "[STREET_ADDRESS][PERSON_NAME]"
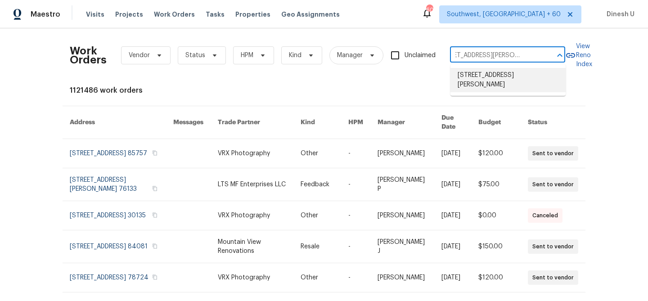
click at [472, 74] on li "[STREET_ADDRESS][PERSON_NAME]" at bounding box center [508, 80] width 115 height 24
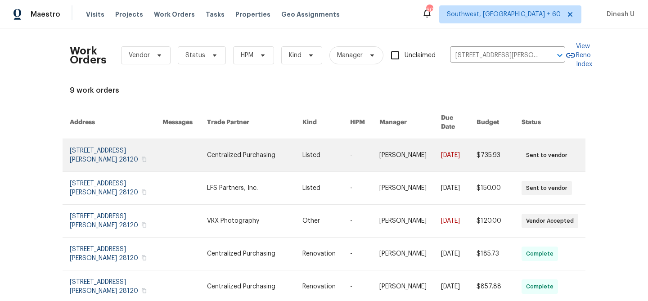
click at [108, 141] on link at bounding box center [116, 155] width 93 height 32
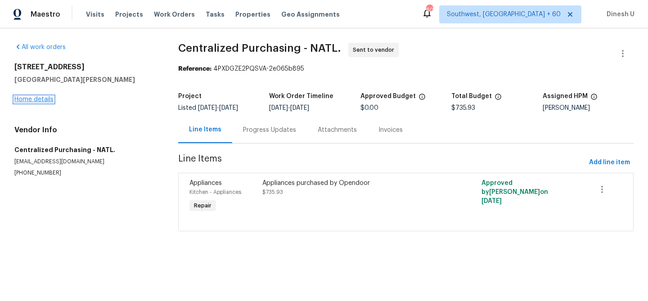
click at [38, 101] on link "Home details" at bounding box center [33, 99] width 39 height 6
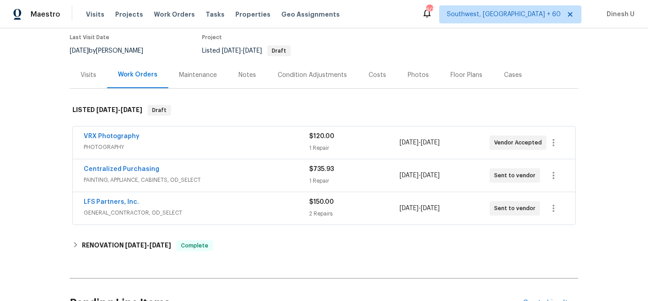
scroll to position [77, 0]
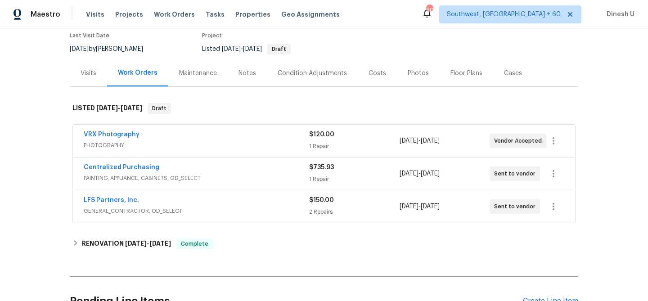
click at [310, 147] on div "1 Repair" at bounding box center [354, 146] width 90 height 9
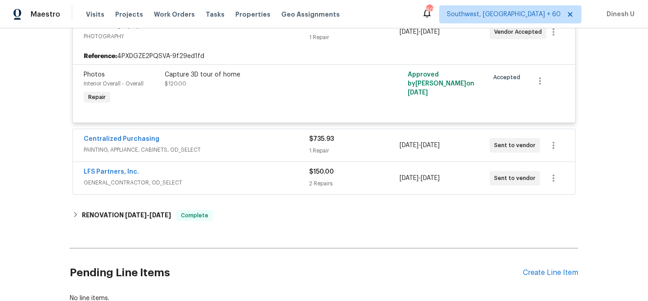
scroll to position [192, 0]
click at [324, 148] on div "1 Repair" at bounding box center [354, 151] width 90 height 9
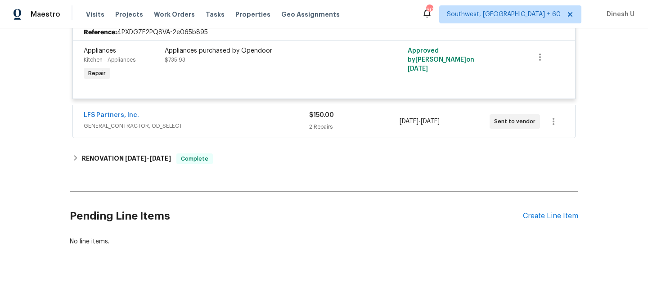
scroll to position [333, 0]
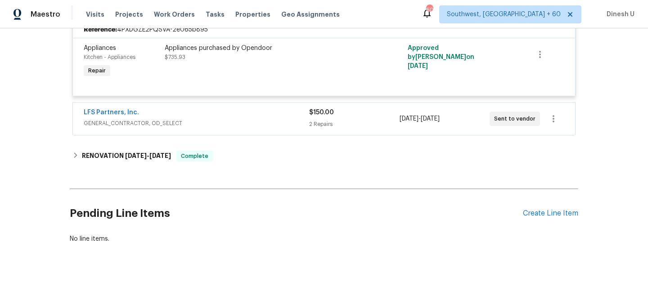
click at [321, 130] on div "LFS Partners, Inc. GENERAL_CONTRACTOR, OD_SELECT $150.00 2 Repairs [DATE] - [DA…" at bounding box center [324, 119] width 502 height 32
click at [311, 127] on div "2 Repairs" at bounding box center [354, 124] width 90 height 9
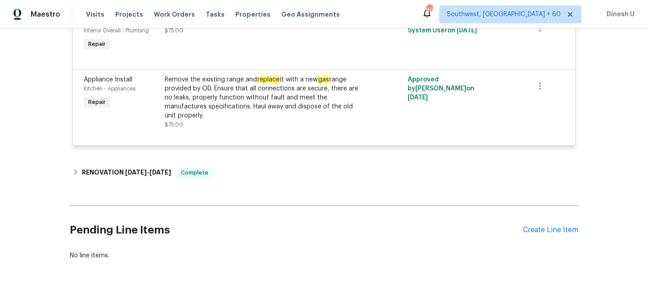
scroll to position [494, 0]
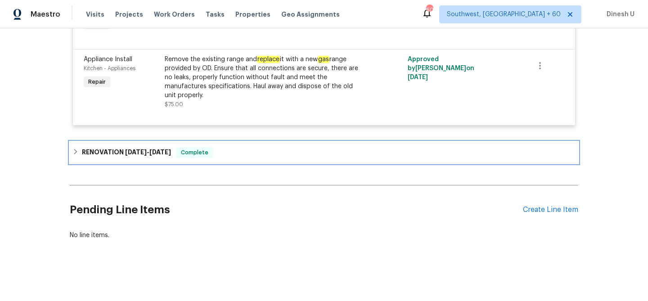
click at [145, 148] on h6 "RENOVATION [DATE] - [DATE]" at bounding box center [126, 152] width 89 height 11
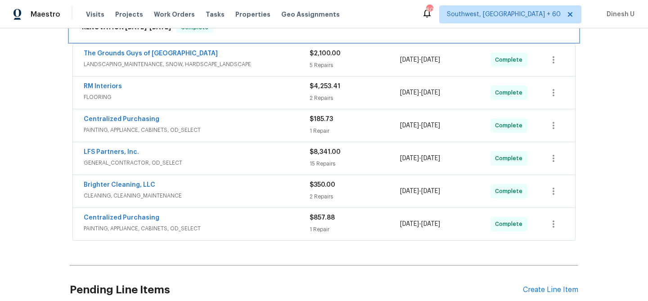
scroll to position [624, 0]
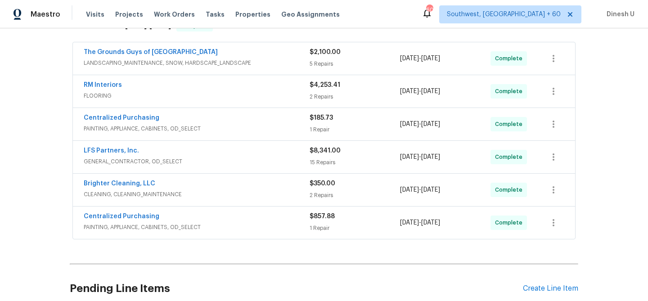
click at [328, 197] on div "2 Repairs" at bounding box center [355, 195] width 90 height 9
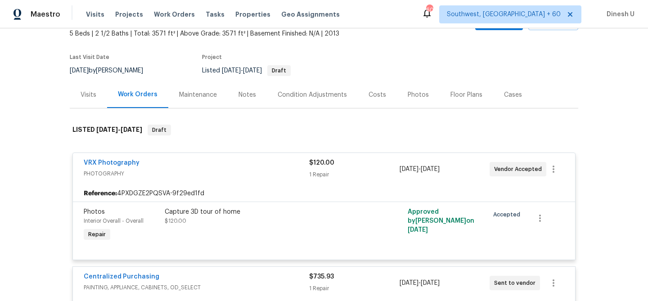
scroll to position [0, 0]
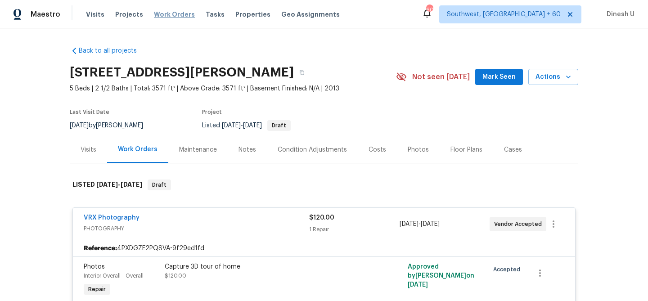
click at [172, 10] on span "Work Orders" at bounding box center [174, 14] width 41 height 9
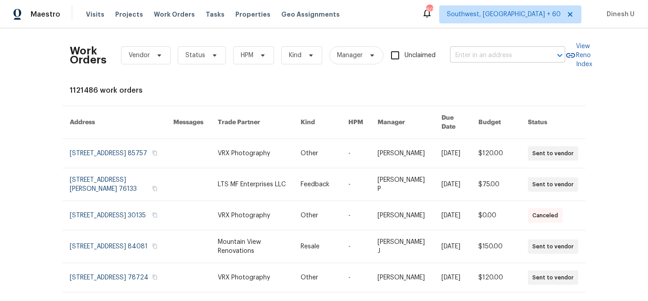
click at [480, 59] on input "text" at bounding box center [495, 56] width 90 height 14
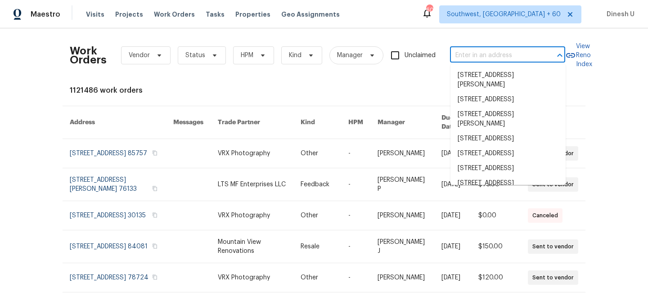
paste input "[STREET_ADDRESS]"
type input "[STREET_ADDRESS]"
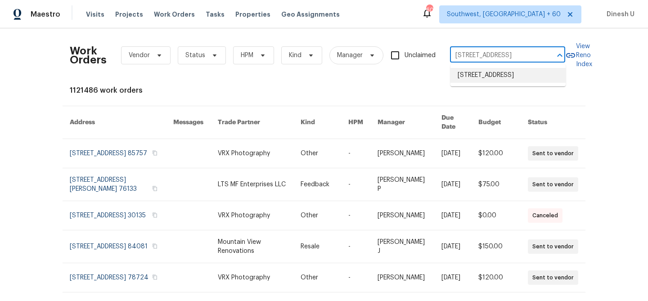
click at [473, 75] on li "[STREET_ADDRESS]" at bounding box center [508, 75] width 115 height 15
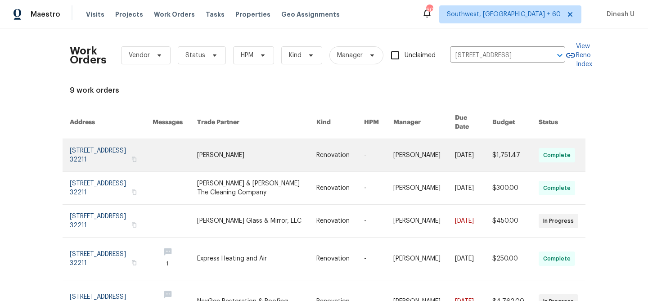
click at [107, 142] on link at bounding box center [111, 155] width 83 height 32
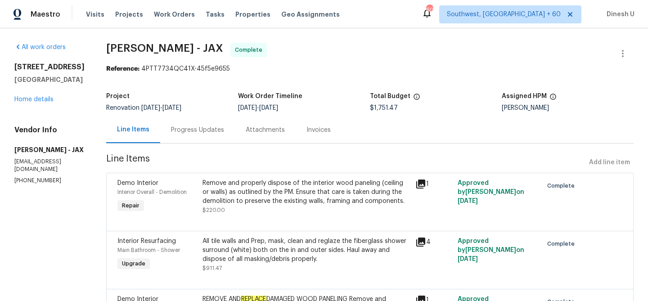
click at [40, 103] on div "[STREET_ADDRESS] Home details" at bounding box center [49, 83] width 70 height 41
click at [34, 99] on link "Home details" at bounding box center [33, 99] width 39 height 6
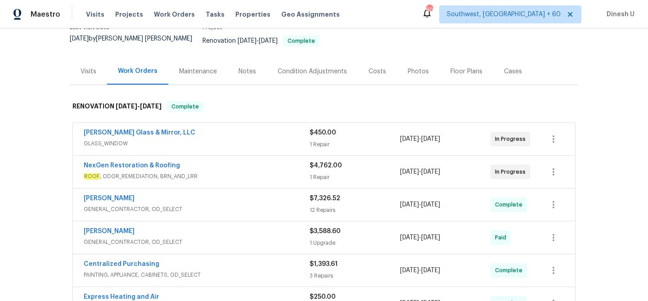
scroll to position [127, 0]
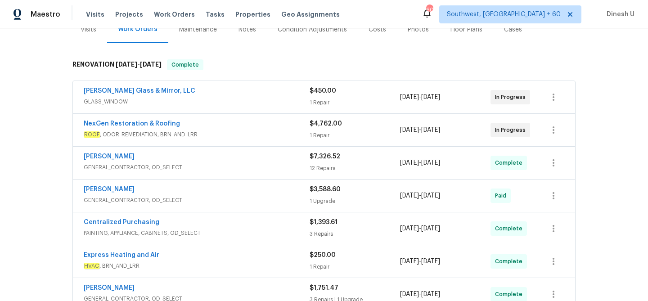
click at [314, 99] on div "1 Repair" at bounding box center [355, 102] width 90 height 9
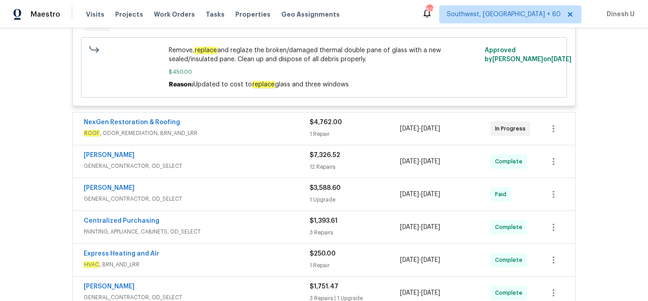
scroll to position [303, 0]
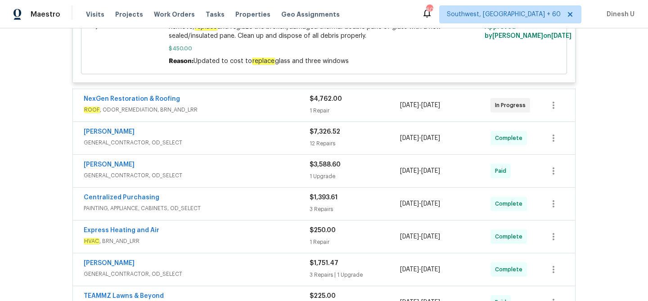
click at [322, 106] on div "1 Repair" at bounding box center [355, 110] width 90 height 9
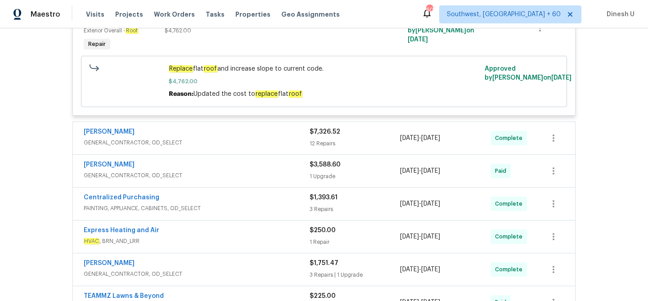
scroll to position [446, 0]
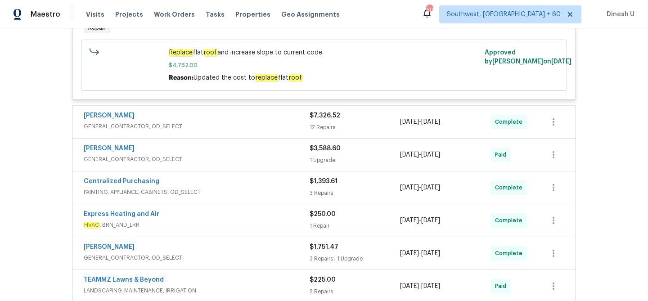
click at [317, 113] on div "$7,326.52" at bounding box center [355, 115] width 90 height 9
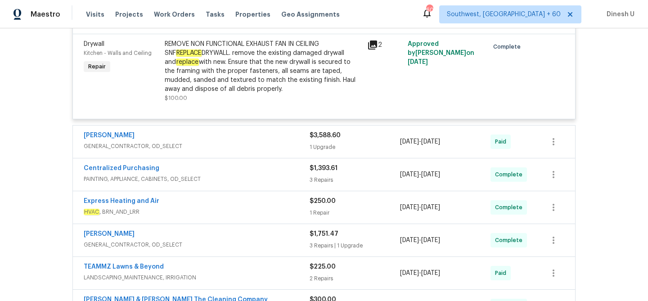
scroll to position [1750, 0]
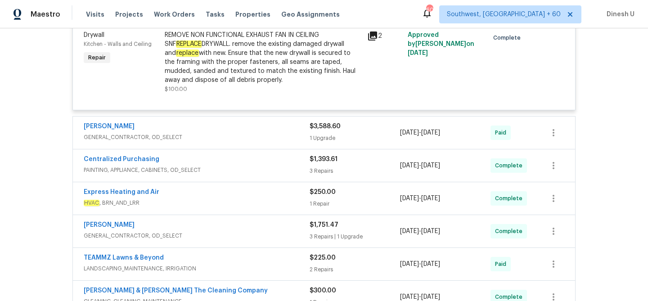
click at [326, 137] on div "1 Upgrade" at bounding box center [355, 138] width 90 height 9
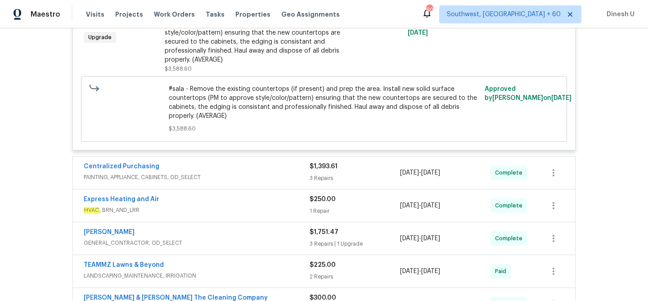
scroll to position [1913, 0]
click at [324, 173] on div "3 Repairs" at bounding box center [355, 177] width 90 height 9
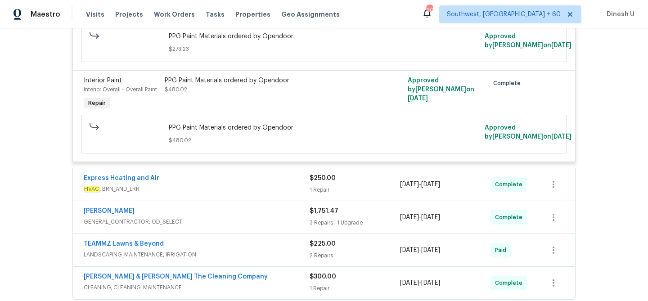
scroll to position [2236, 0]
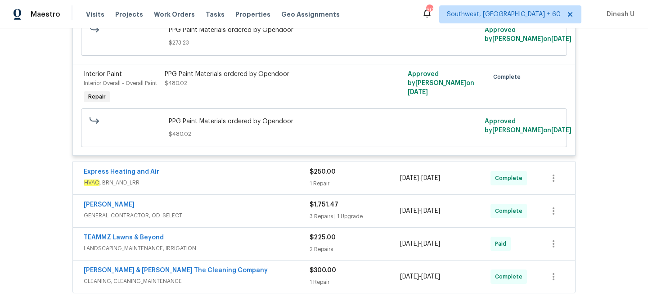
click at [321, 178] on div "$250.00 1 Repair" at bounding box center [355, 178] width 90 height 22
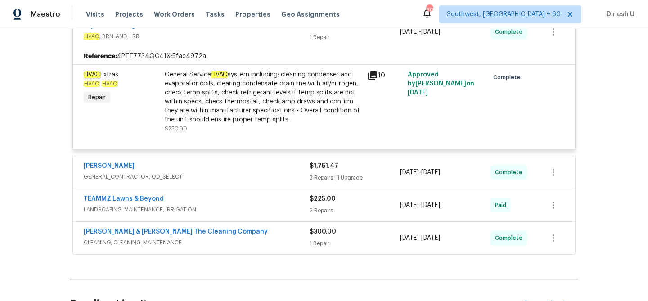
scroll to position [2402, 0]
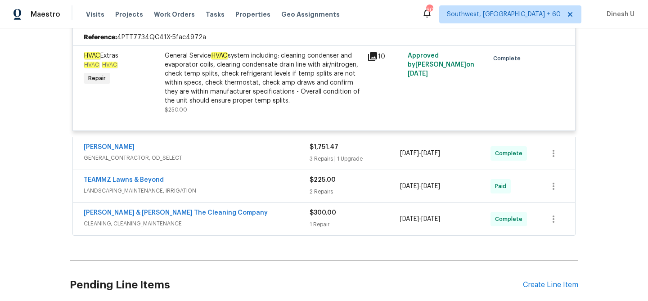
click at [327, 154] on div "3 Repairs | 1 Upgrade" at bounding box center [355, 158] width 90 height 9
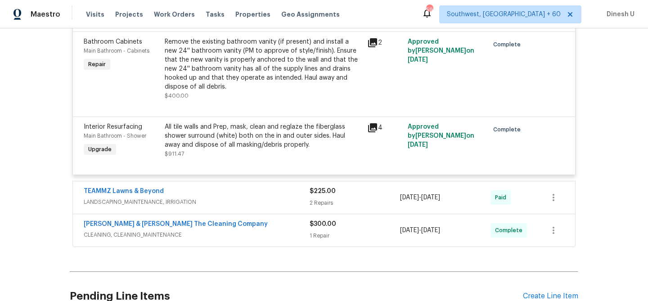
scroll to position [2721, 0]
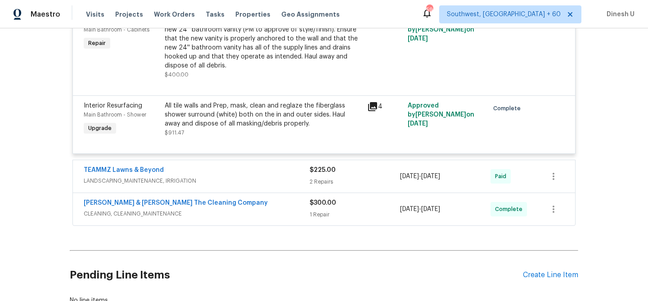
click at [324, 170] on div "TEAMMZ Lawns & Beyond LANDSCAPING_MAINTENANCE, IRRIGATION $225.00 2 Repairs [DA…" at bounding box center [324, 176] width 502 height 32
click at [305, 176] on span "LANDSCAPING_MAINTENANCE, IRRIGATION" at bounding box center [197, 180] width 226 height 9
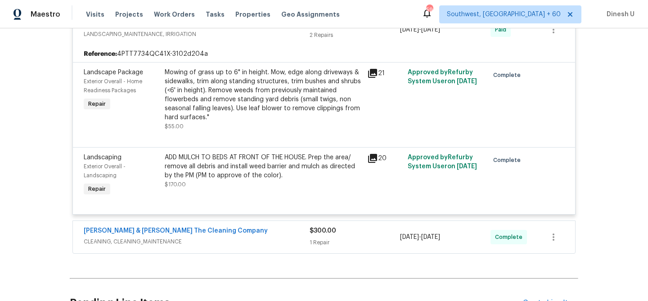
scroll to position [2904, 0]
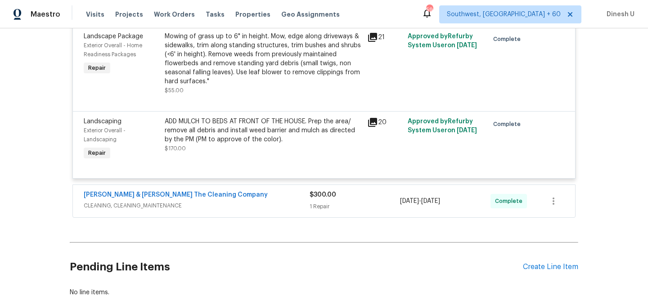
click at [322, 202] on div "1 Repair" at bounding box center [355, 206] width 90 height 9
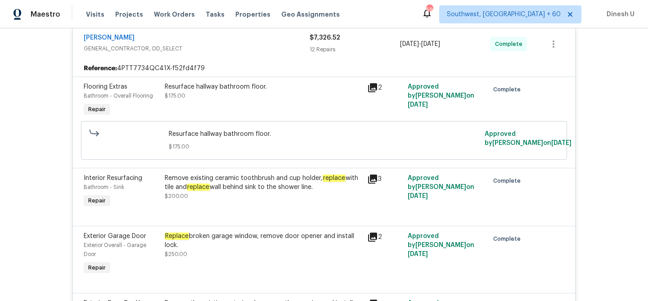
scroll to position [0, 0]
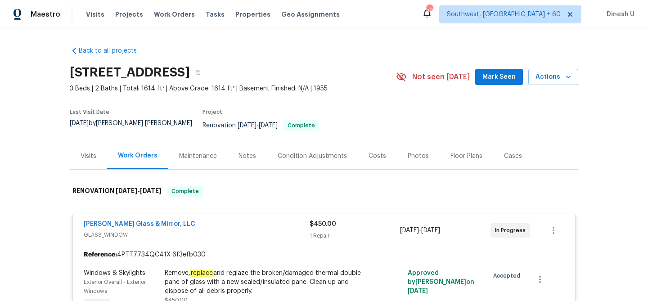
click at [85, 152] on div "Visits" at bounding box center [89, 156] width 16 height 9
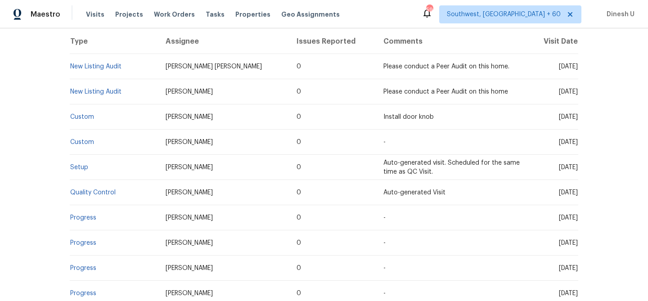
scroll to position [160, 0]
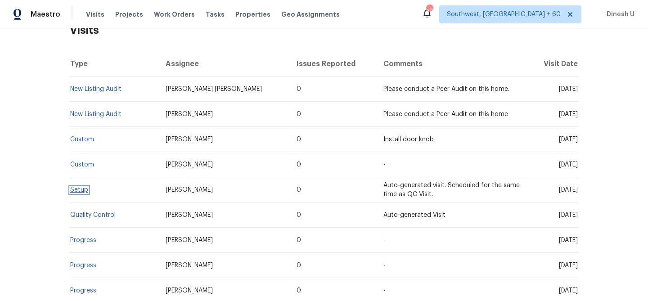
click at [86, 187] on link "Setup" at bounding box center [79, 190] width 18 height 6
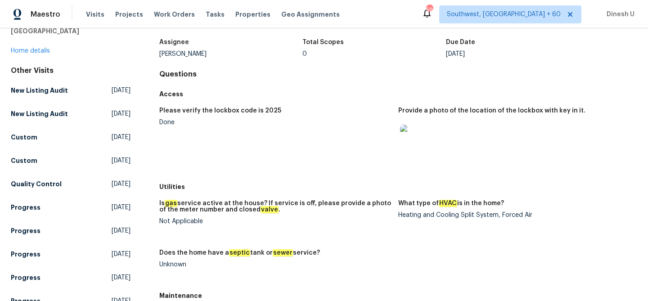
scroll to position [68, 0]
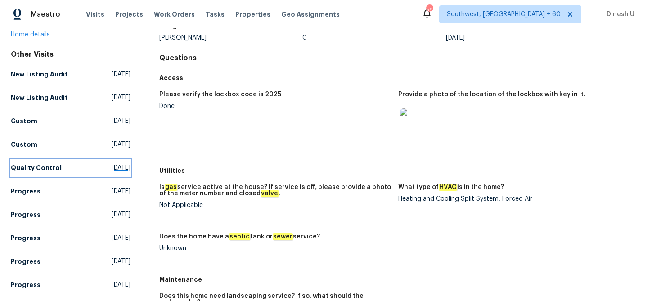
click at [117, 172] on span "[DATE]" at bounding box center [121, 167] width 19 height 9
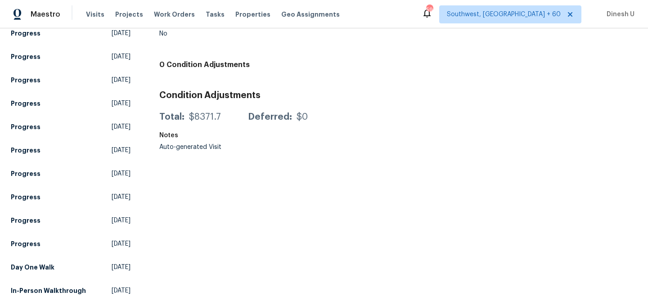
scroll to position [264, 0]
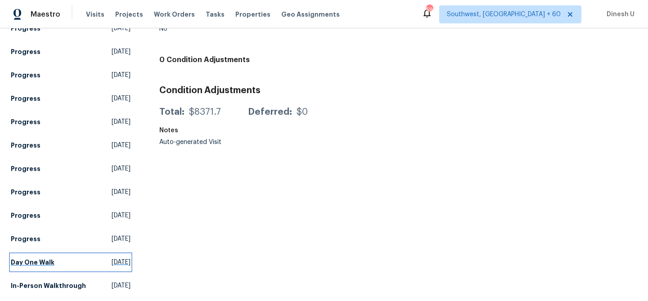
click at [112, 258] on span "[DATE]" at bounding box center [121, 262] width 19 height 9
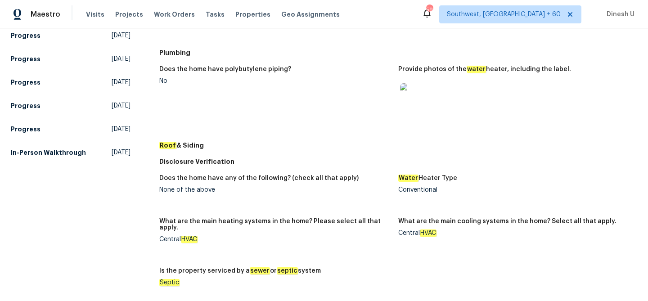
scroll to position [375, 0]
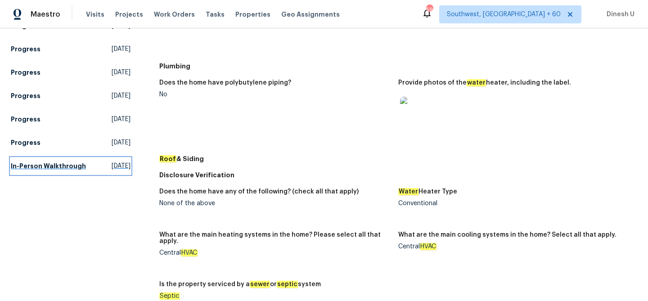
click at [112, 170] on span "[DATE]" at bounding box center [121, 166] width 19 height 9
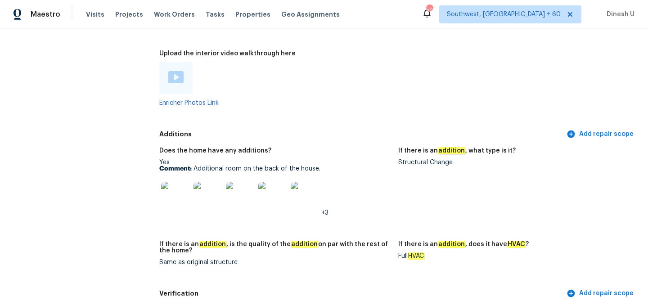
scroll to position [1845, 0]
